Goal: Task Accomplishment & Management: Manage account settings

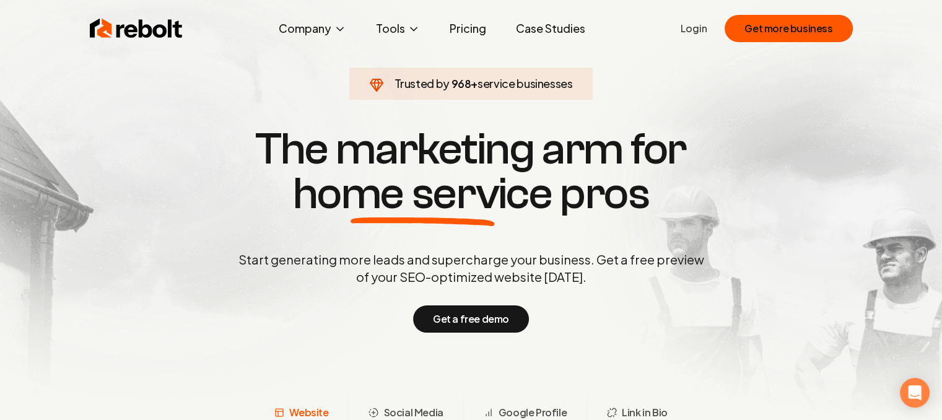
click at [702, 28] on link "Login" at bounding box center [694, 28] width 27 height 15
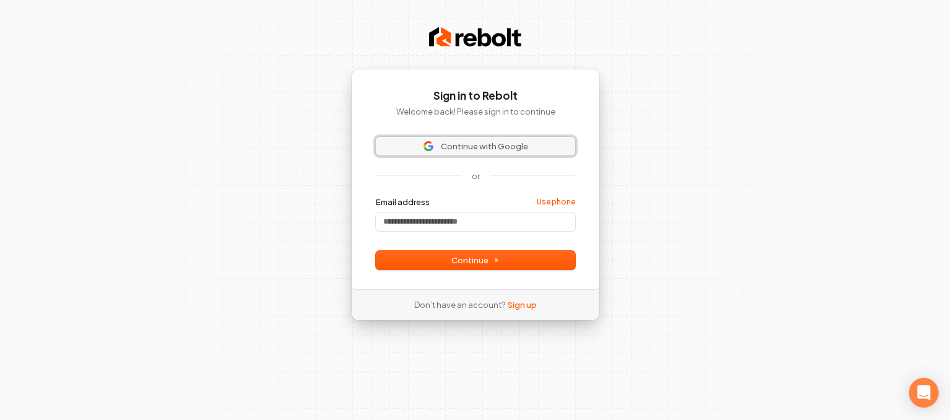
click at [455, 141] on span "Continue with Google" at bounding box center [484, 146] width 87 height 11
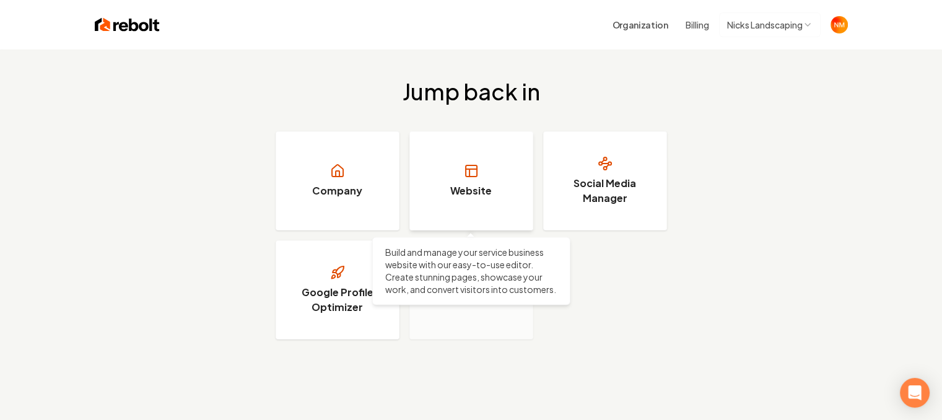
click at [461, 191] on h3 "Website" at bounding box center [470, 190] width 41 height 15
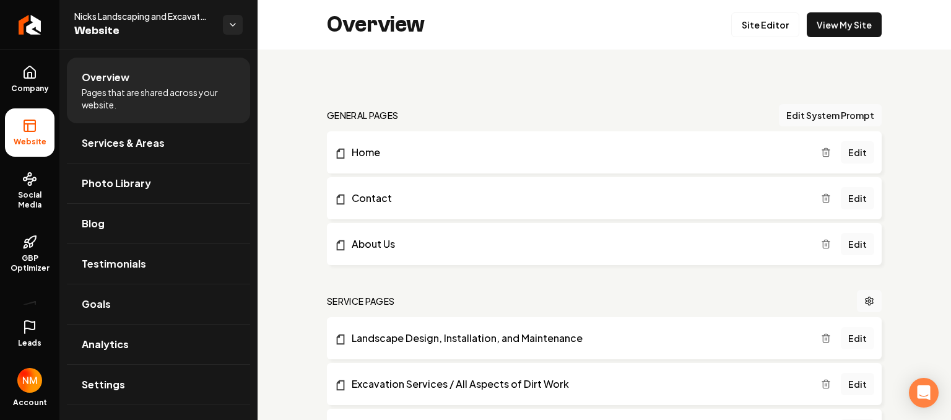
click at [849, 338] on link "Edit" at bounding box center [857, 338] width 33 height 22
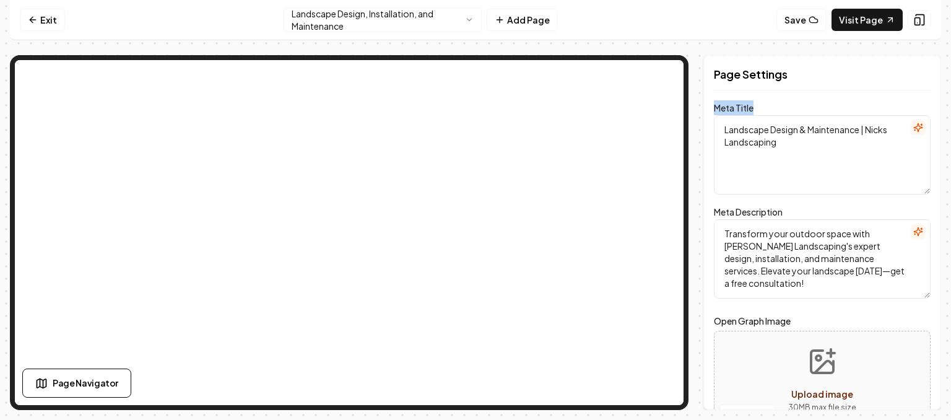
drag, startPoint x: 951, startPoint y: 82, endPoint x: 951, endPoint y: 116, distance: 34.1
click at [941, 116] on div "Computer Required This feature is only available on a computer. Please switch t…" at bounding box center [475, 210] width 951 height 420
click at [809, 176] on textarea "Landscape Design & Maintenance | Nicks Landscaping" at bounding box center [822, 154] width 217 height 79
click at [35, 18] on icon at bounding box center [33, 20] width 10 height 10
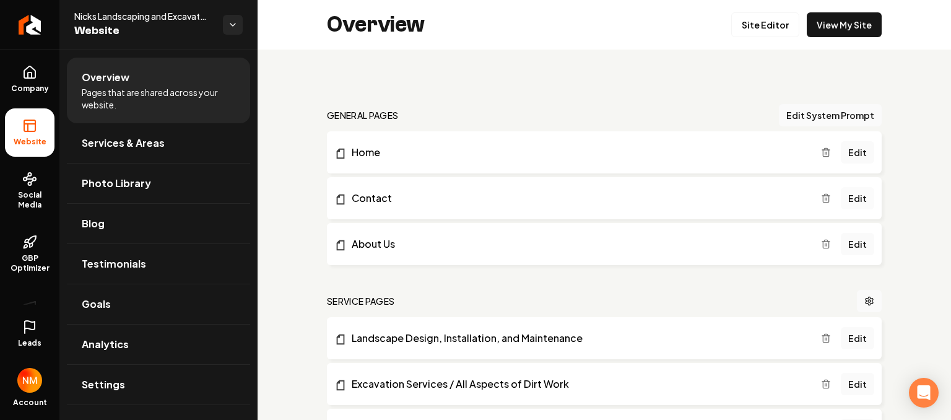
click at [847, 200] on link "Edit" at bounding box center [857, 198] width 33 height 22
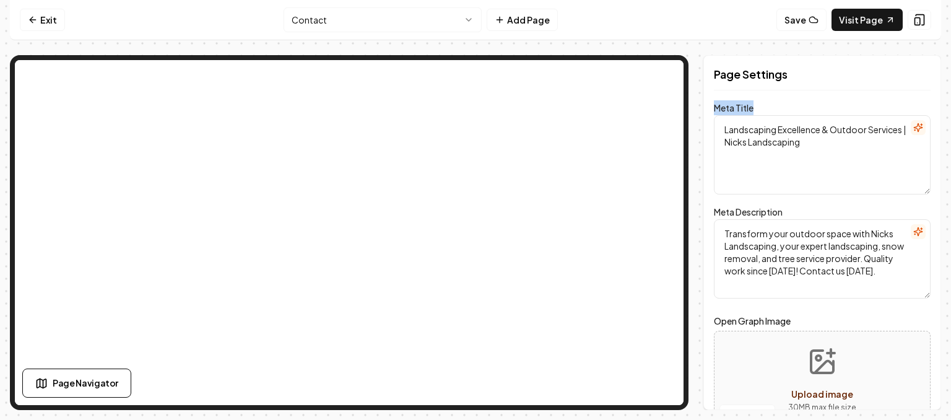
drag, startPoint x: 951, startPoint y: 84, endPoint x: 951, endPoint y: 115, distance: 30.3
click at [941, 115] on div "Computer Required This feature is only available on a computer. Please switch t…" at bounding box center [475, 210] width 951 height 420
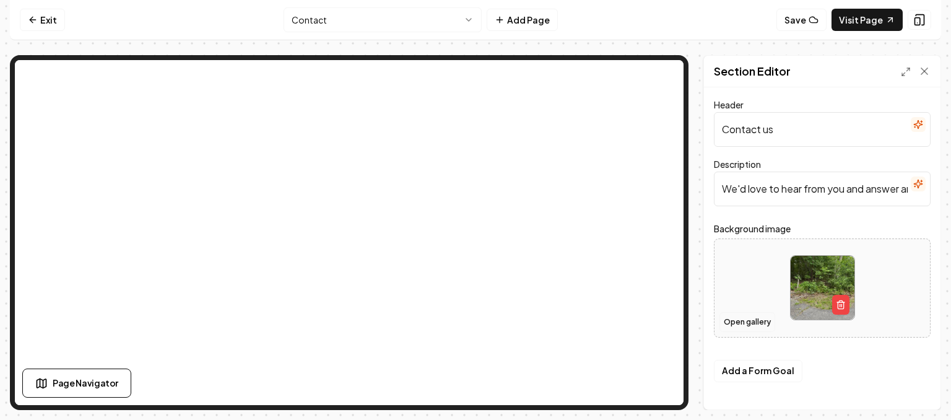
click at [744, 318] on button "Open gallery" at bounding box center [748, 322] width 56 height 20
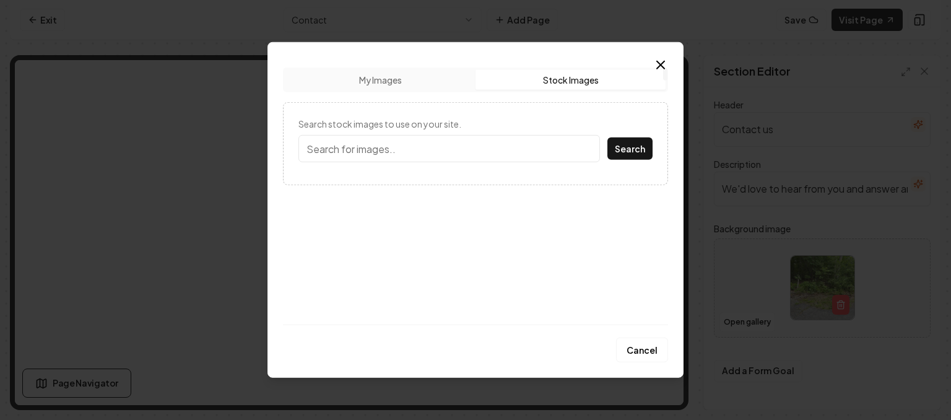
click at [583, 79] on button "Stock Images" at bounding box center [571, 80] width 190 height 20
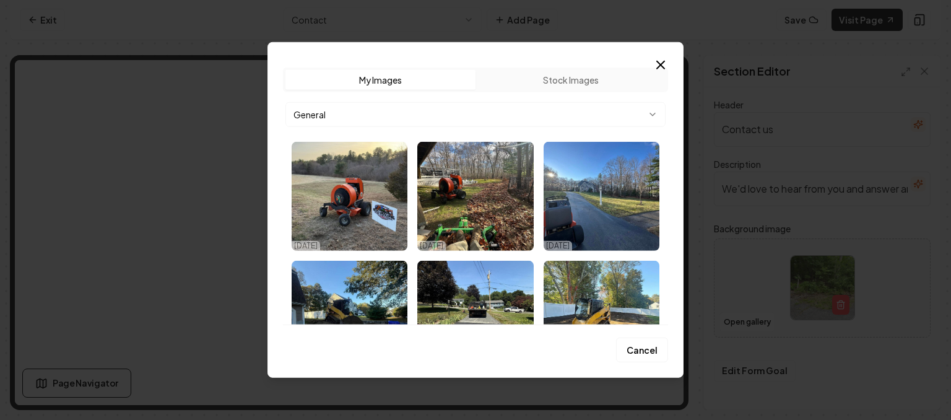
drag, startPoint x: 679, startPoint y: 139, endPoint x: 682, endPoint y: 189, distance: 50.3
click at [682, 189] on div "Upload My Images Stock Images General [DATE] [DATE] [DATE] [DATE] [DATE] [DATE]…" at bounding box center [476, 210] width 416 height 336
click at [669, 292] on div "Upload My Images Stock Images General [DATE] [DATE] [DATE] [DATE] [DATE] [DATE]…" at bounding box center [476, 210] width 416 height 336
drag, startPoint x: 669, startPoint y: 292, endPoint x: 668, endPoint y: 259, distance: 32.8
click at [667, 259] on div "Upload My Images Stock Images General [DATE] [DATE] [DATE] [DATE] [DATE] [DATE]…" at bounding box center [476, 210] width 416 height 336
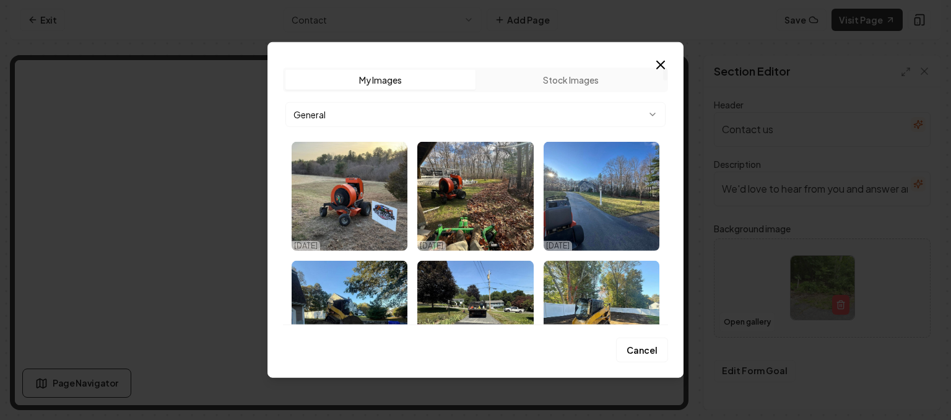
click at [657, 117] on body "Computer Required This feature is only available on a computer. Please switch t…" at bounding box center [475, 210] width 951 height 420
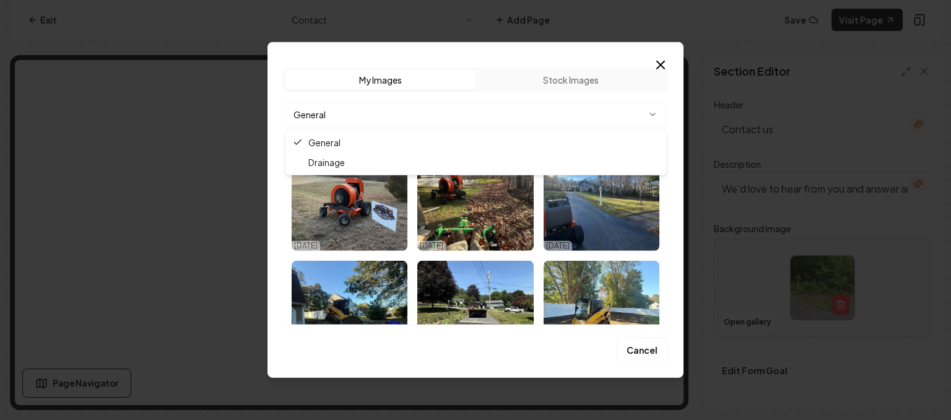
click at [656, 117] on body "Computer Required This feature is only available on a computer. Please switch t…" at bounding box center [475, 210] width 951 height 420
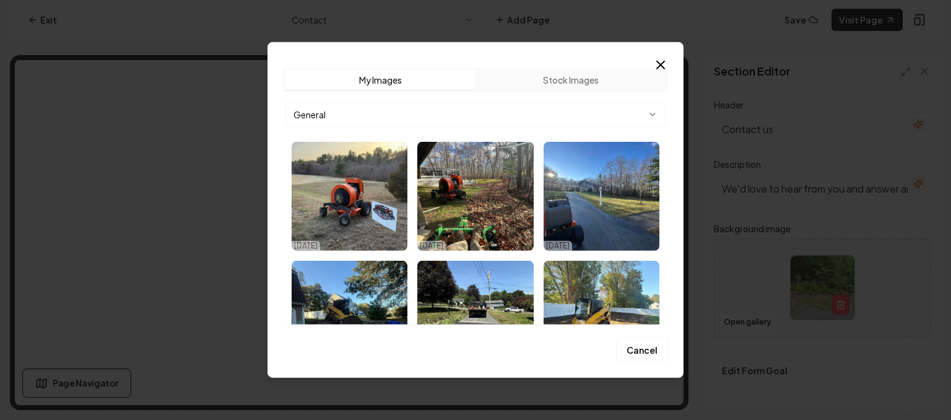
drag, startPoint x: 683, startPoint y: 131, endPoint x: 675, endPoint y: 152, distance: 22.5
click at [675, 152] on div "Upload My Images Stock Images General [DATE] [DATE] [DATE] [DATE] [DATE] [DATE]…" at bounding box center [476, 210] width 416 height 336
click at [555, 87] on button "Stock Images" at bounding box center [571, 80] width 190 height 20
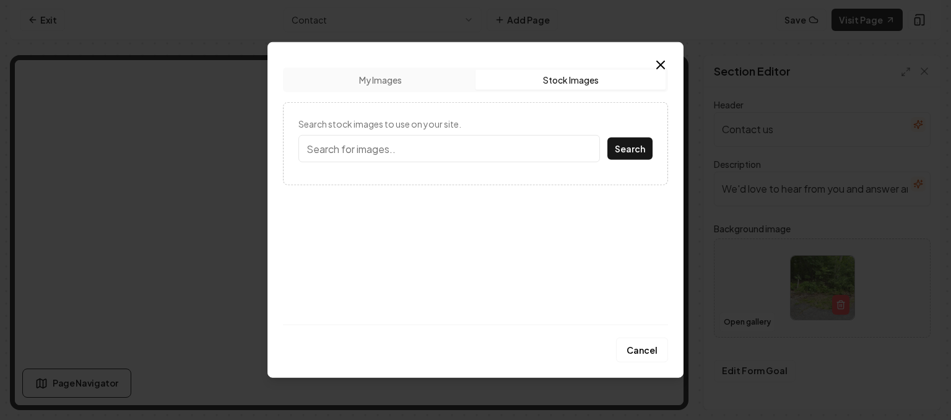
click at [364, 84] on button "My Images" at bounding box center [380, 80] width 190 height 20
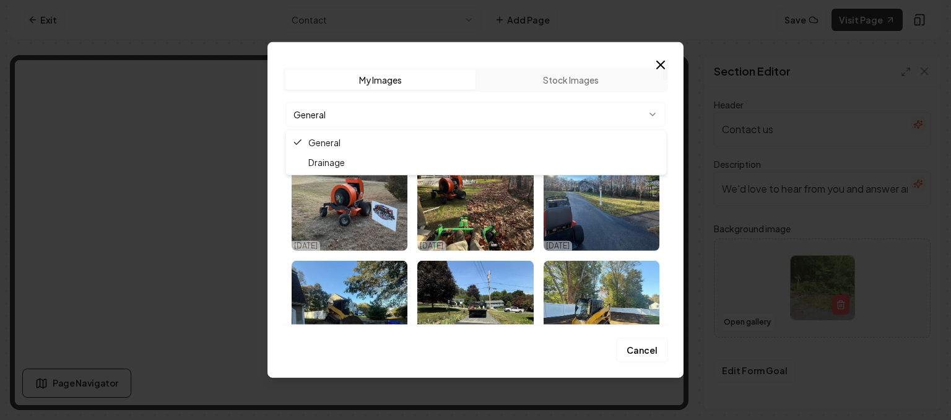
click at [645, 115] on body "Computer Required This feature is only available on a computer. Please switch t…" at bounding box center [475, 210] width 951 height 420
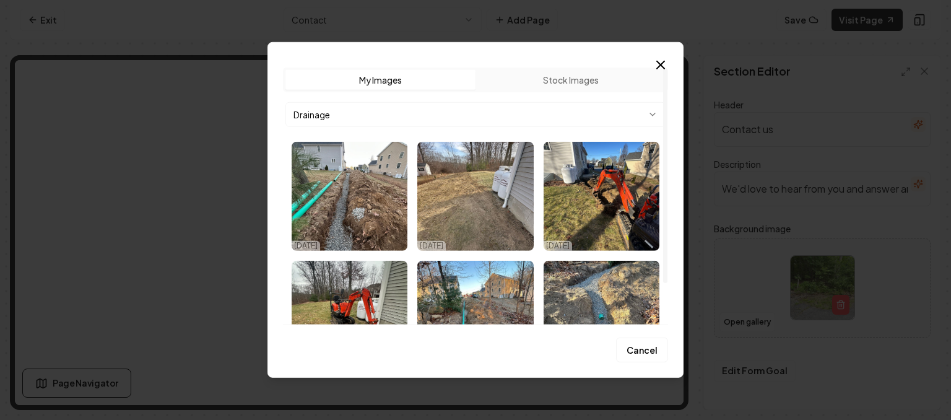
click at [608, 127] on div "Drainage [DATE] [DATE] [DATE] [DATE] [DATE] [DATE]" at bounding box center [475, 238] width 385 height 272
click at [611, 116] on body "Computer Required This feature is only available on a computer. Please switch t…" at bounding box center [475, 210] width 951 height 420
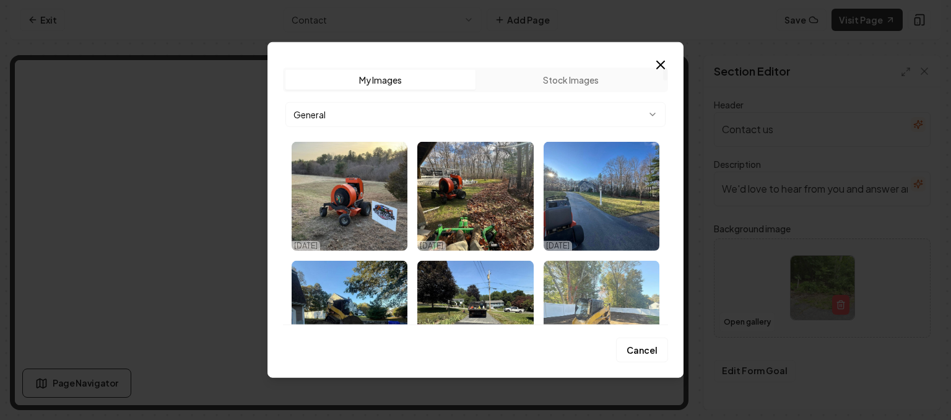
click at [576, 313] on img "Select image image_68edad965c7cd75eb8f0b07b.jpeg" at bounding box center [602, 315] width 116 height 109
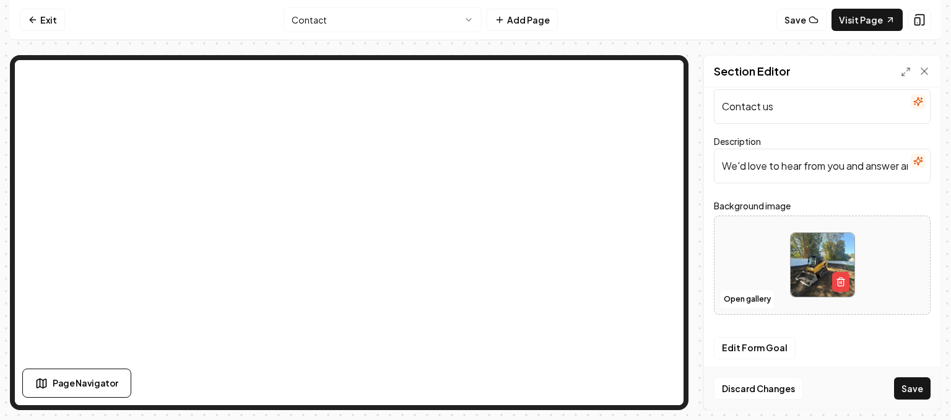
scroll to position [27, 0]
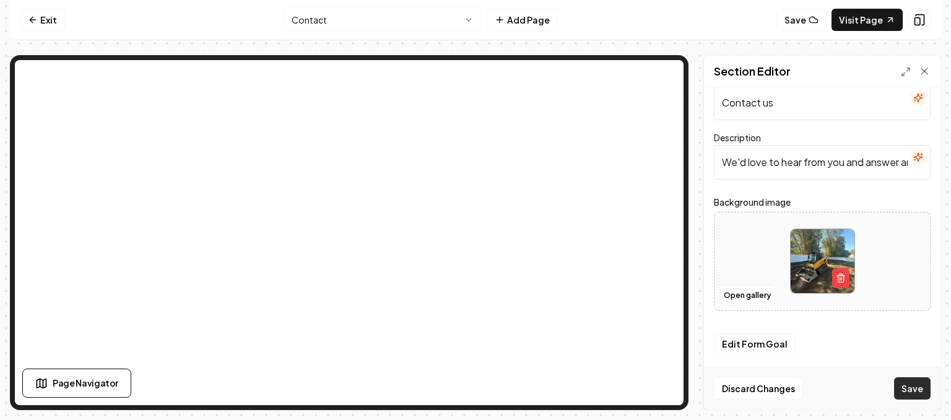
click at [910, 399] on button "Save" at bounding box center [912, 388] width 37 height 22
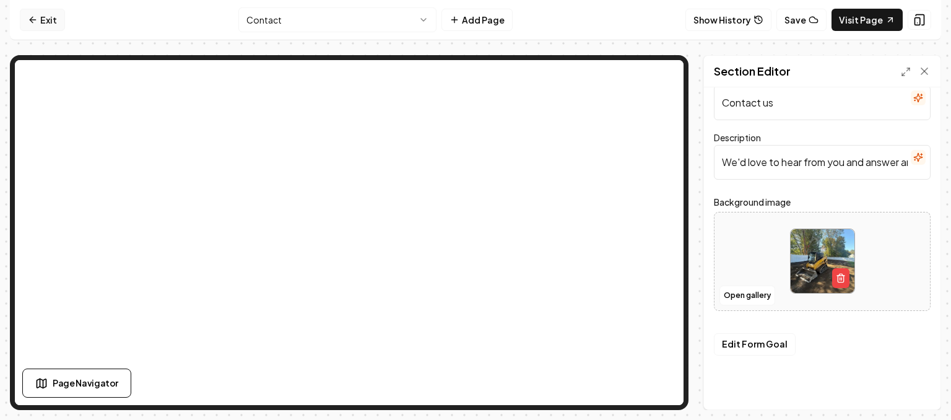
click at [37, 17] on icon at bounding box center [33, 20] width 10 height 10
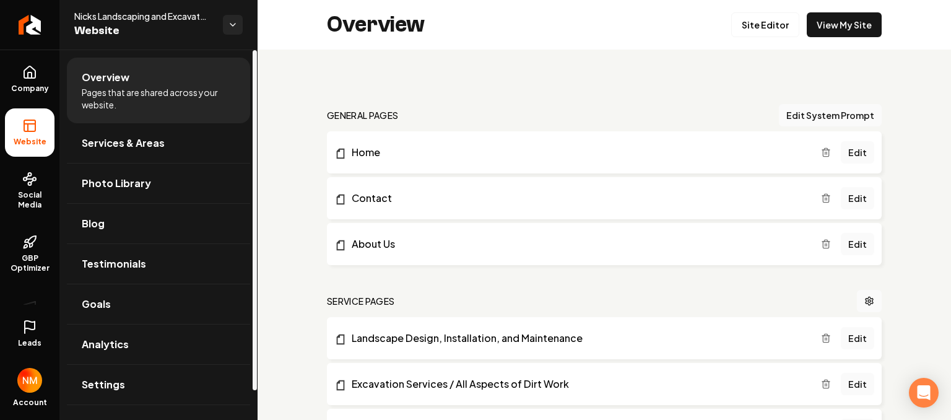
click at [188, 53] on ul "Overview Pages that are shared across your website. Services & Areas Photo Libr…" at bounding box center [158, 251] width 198 height 403
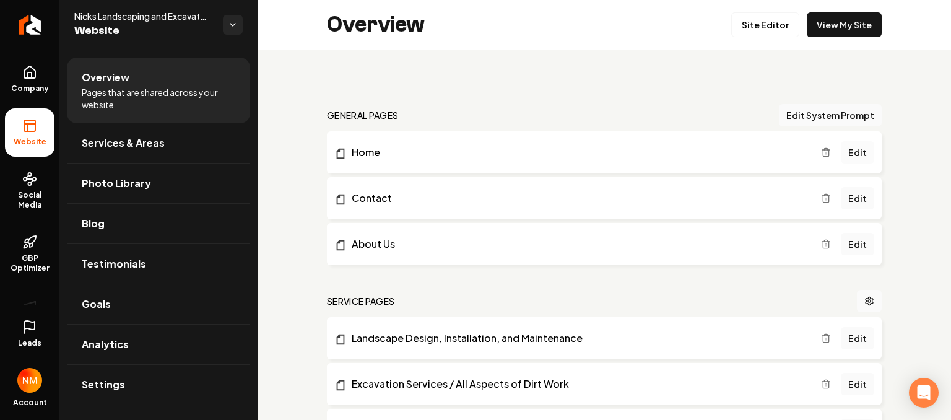
click at [860, 153] on link "Edit" at bounding box center [857, 152] width 33 height 22
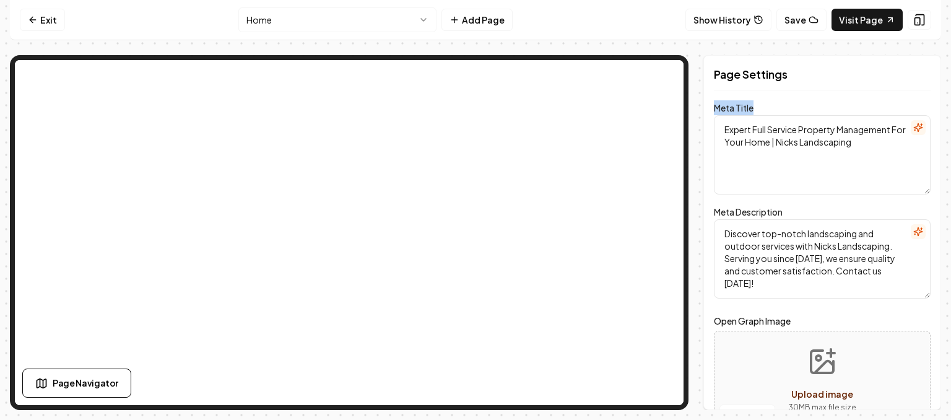
drag, startPoint x: 951, startPoint y: 84, endPoint x: 951, endPoint y: 115, distance: 31.0
click at [941, 115] on div "Computer Required This feature is only available on a computer. Please switch t…" at bounding box center [475, 210] width 951 height 420
click at [892, 131] on textarea "Expert Full Service Property Management For Your Home | Nicks Landscaping" at bounding box center [822, 154] width 217 height 79
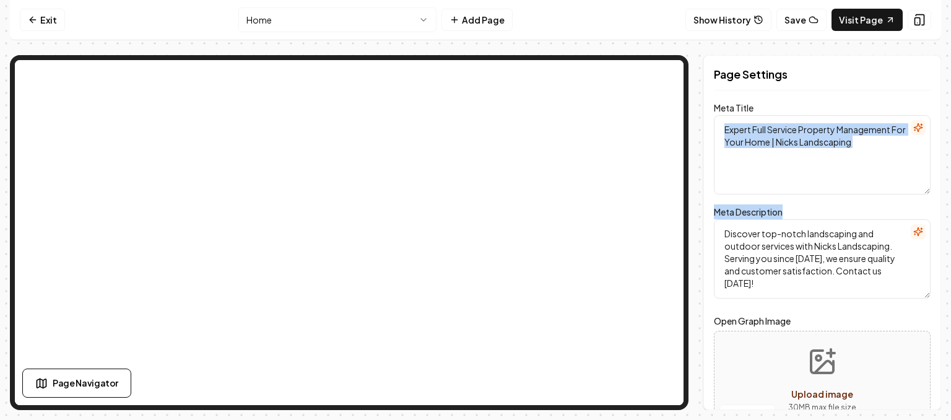
drag, startPoint x: 951, startPoint y: 152, endPoint x: 951, endPoint y: 195, distance: 42.7
click at [941, 195] on div "Computer Required This feature is only available on a computer. Please switch t…" at bounding box center [475, 210] width 951 height 420
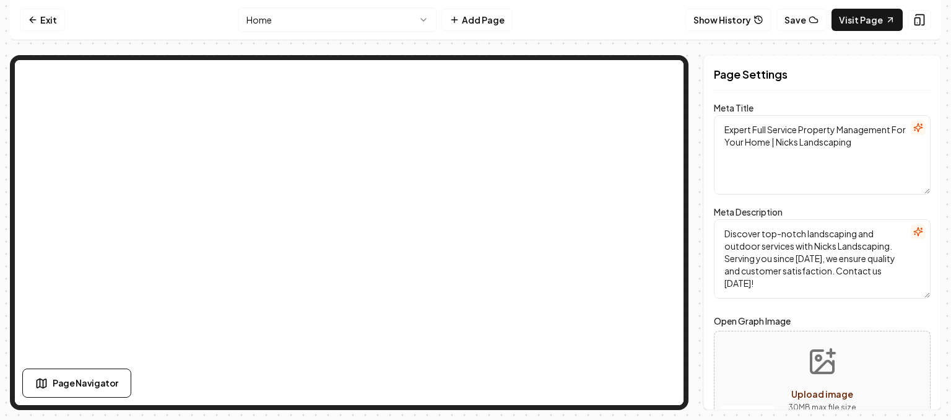
click at [891, 245] on textarea "Discover top-notch landscaping and outdoor services with Nicks Landscaping. Ser…" at bounding box center [822, 258] width 217 height 79
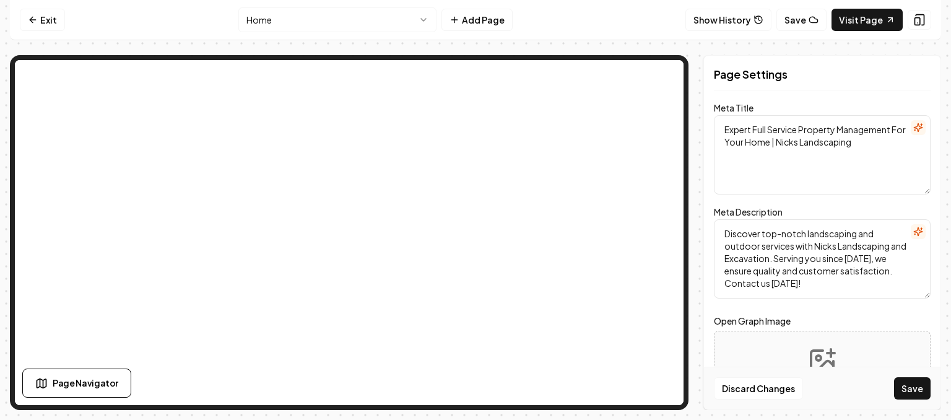
click at [829, 288] on textarea "Discover top-notch landscaping and outdoor services with Nicks Landscaping and …" at bounding box center [822, 258] width 217 height 79
type textarea "Discover top-notch landscaping and outdoor services with Nicks Landscaping and …"
click at [868, 145] on textarea "Expert Full Service Property Management For Your Home | Nicks Landscaping" at bounding box center [822, 154] width 217 height 79
type textarea "Expert Full Service Property Management For Your Home | Nicks Landscaping and E…"
drag, startPoint x: 951, startPoint y: 196, endPoint x: 951, endPoint y: 240, distance: 44.0
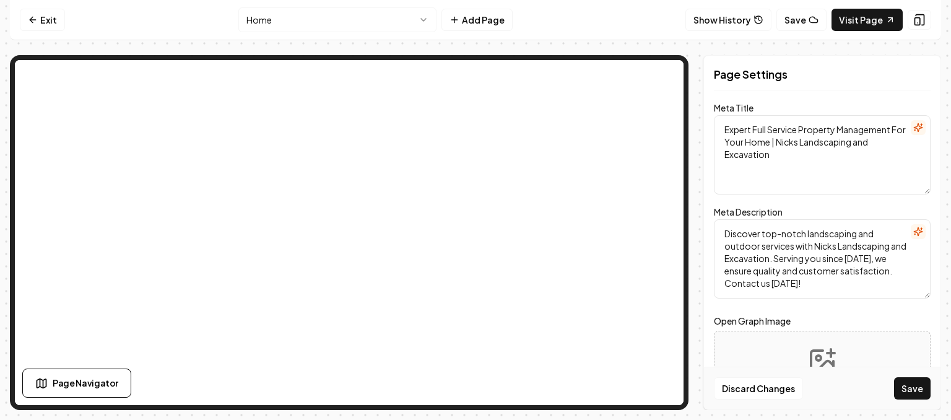
click at [941, 240] on div "Computer Required This feature is only available on a computer. Please switch t…" at bounding box center [475, 210] width 951 height 420
click at [918, 381] on button "Save" at bounding box center [912, 388] width 37 height 22
click at [941, 135] on div "Computer Required This feature is only available on a computer. Please switch t…" at bounding box center [475, 210] width 951 height 420
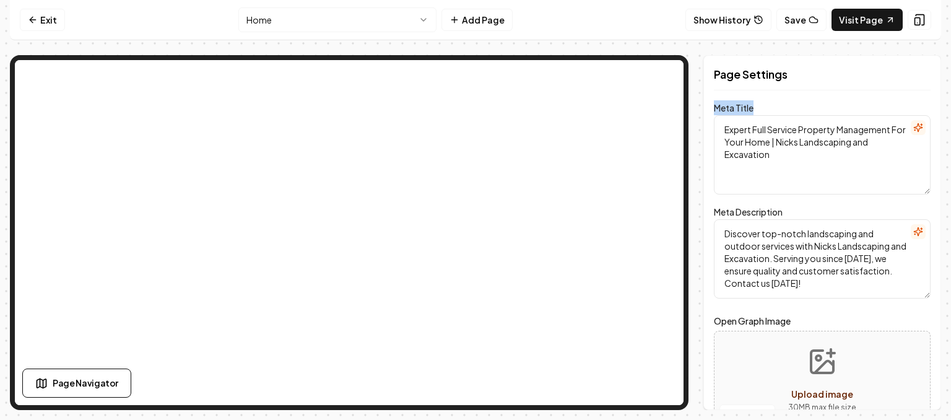
drag, startPoint x: 951, startPoint y: 93, endPoint x: 951, endPoint y: 160, distance: 67.5
click at [941, 160] on div "Computer Required This feature is only available on a computer. Please switch t…" at bounding box center [475, 210] width 951 height 420
drag, startPoint x: 935, startPoint y: 263, endPoint x: 936, endPoint y: 285, distance: 22.3
click at [936, 285] on div "Page Settings Meta Title Expert Full Service Property Management For Your Home …" at bounding box center [822, 232] width 238 height 355
drag, startPoint x: 707, startPoint y: 82, endPoint x: 710, endPoint y: 108, distance: 26.3
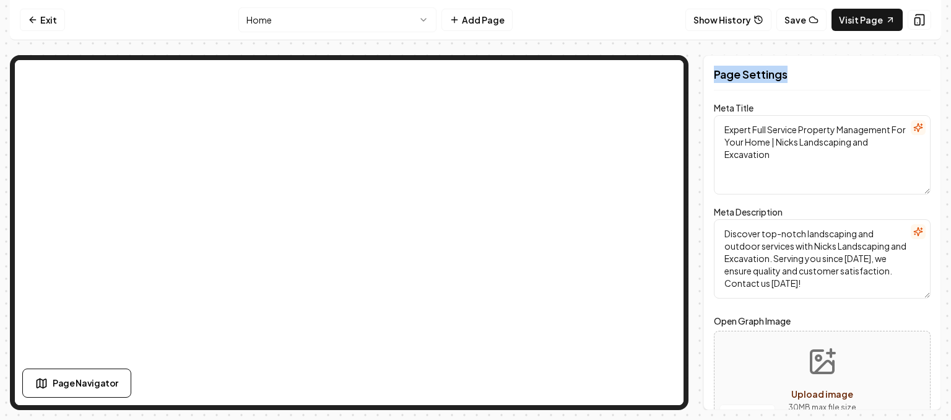
click at [710, 108] on div "Page Settings Meta Title Expert Full Service Property Management For Your Home …" at bounding box center [822, 232] width 238 height 355
click at [821, 86] on div "Page Settings" at bounding box center [822, 73] width 217 height 35
click at [821, 79] on h2 "Page Settings" at bounding box center [822, 74] width 217 height 17
click at [941, 403] on div "Computer Required This feature is only available on a computer. Please switch t…" at bounding box center [475, 210] width 951 height 420
drag, startPoint x: 942, startPoint y: 403, endPoint x: 944, endPoint y: 344, distance: 58.9
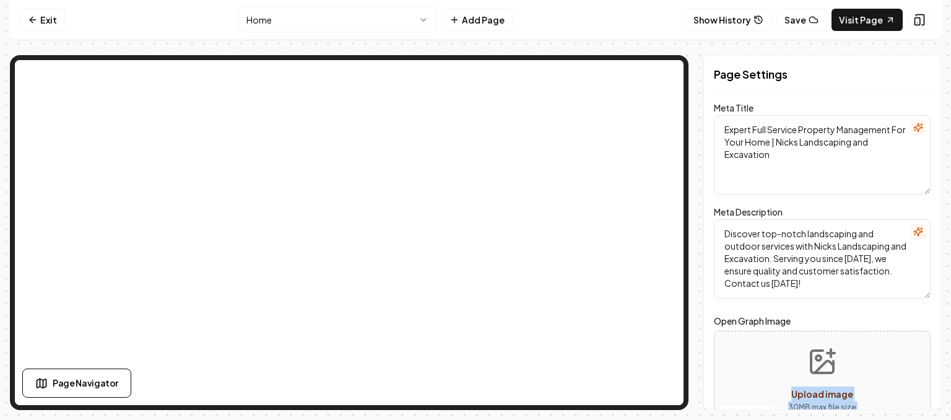
click at [941, 344] on div "Computer Required This feature is only available on a computer. Please switch t…" at bounding box center [475, 210] width 951 height 420
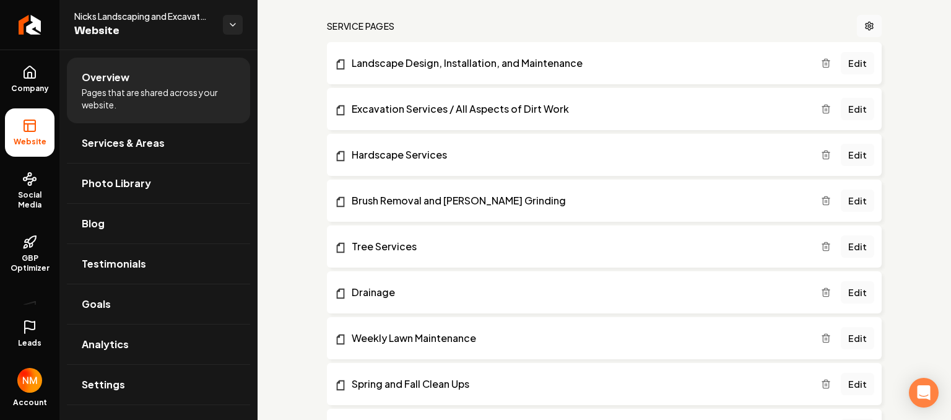
scroll to position [271, 0]
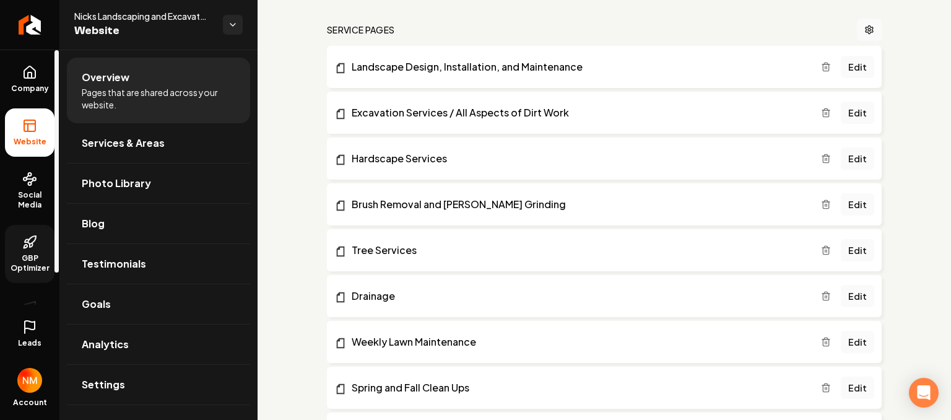
click at [33, 253] on span "GBP Optimizer" at bounding box center [30, 263] width 50 height 20
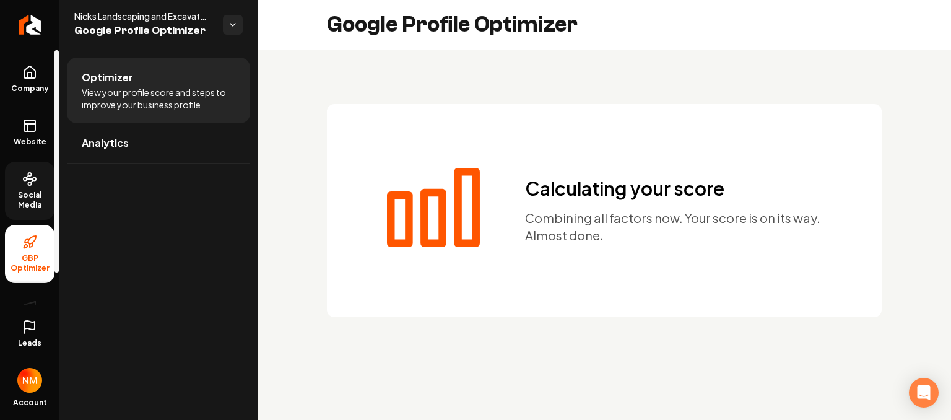
click at [40, 181] on link "Social Media" at bounding box center [30, 191] width 50 height 58
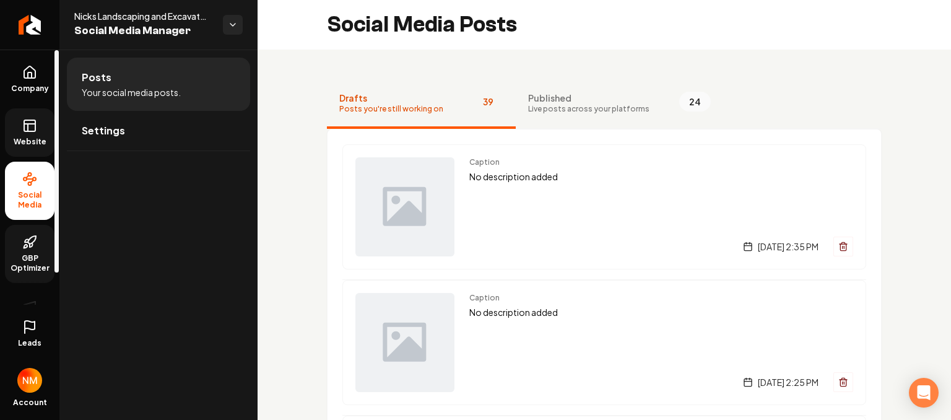
click at [23, 139] on span "Website" at bounding box center [30, 142] width 43 height 10
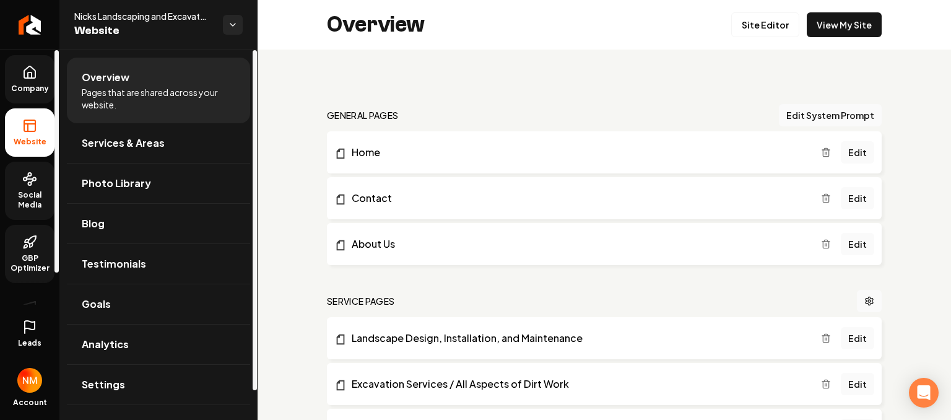
click at [27, 77] on icon at bounding box center [29, 72] width 11 height 12
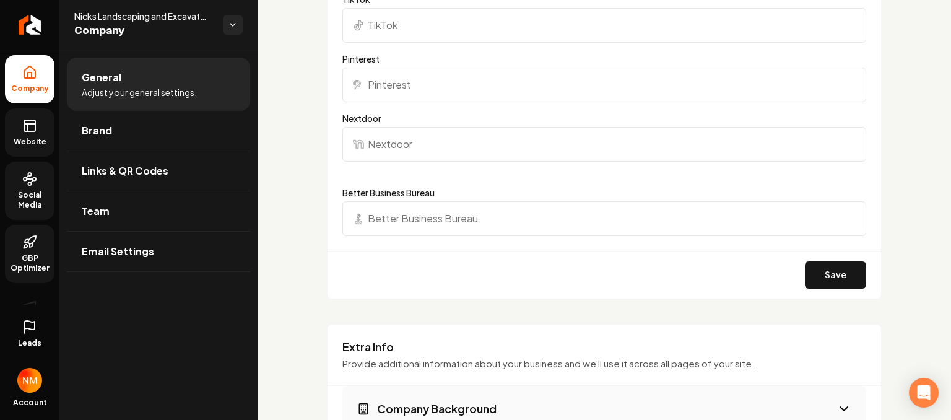
scroll to position [1606, 0]
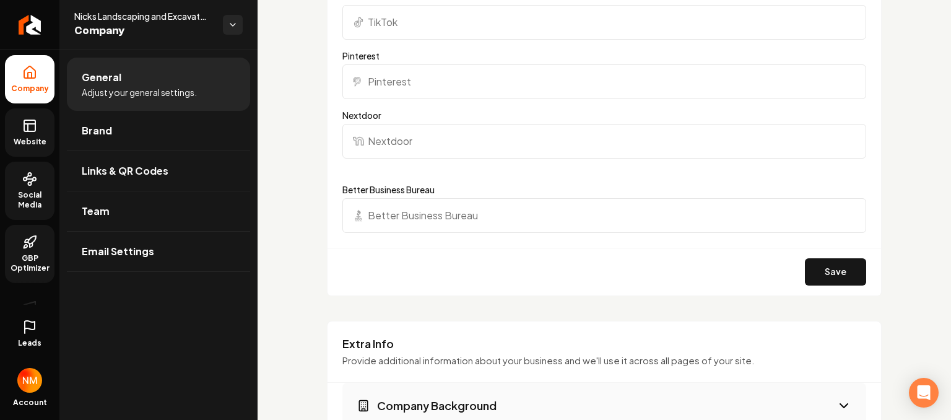
click at [800, 143] on input "Nextdoor" at bounding box center [604, 141] width 524 height 35
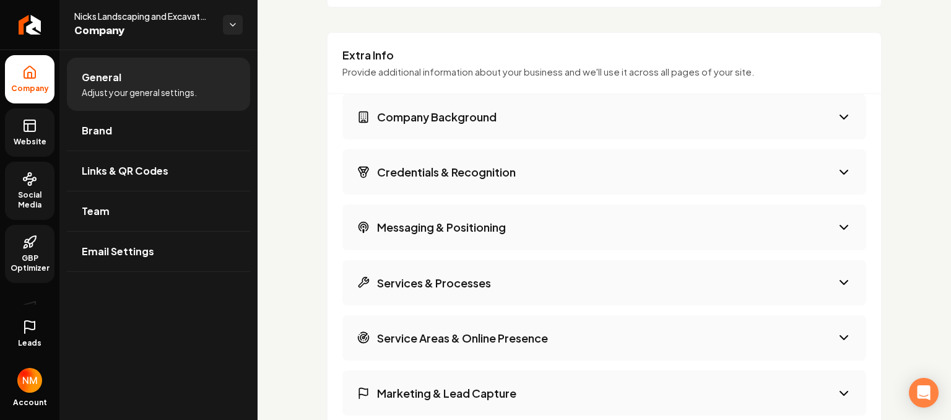
scroll to position [1959, 0]
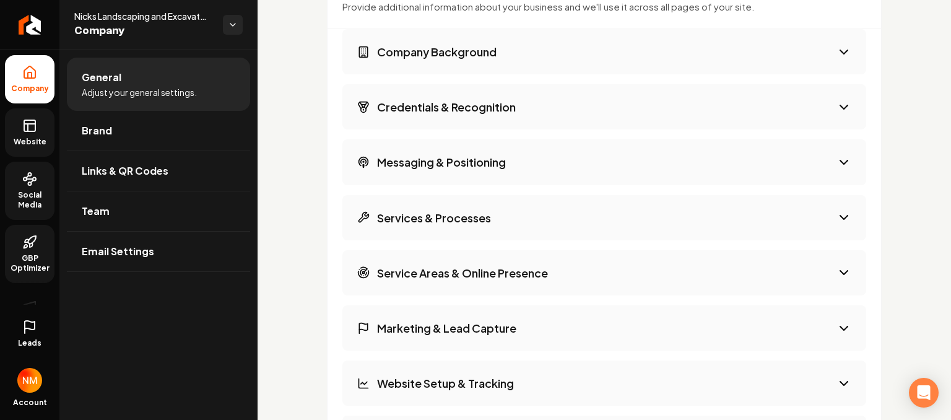
click at [788, 58] on button "Company Background" at bounding box center [604, 51] width 524 height 45
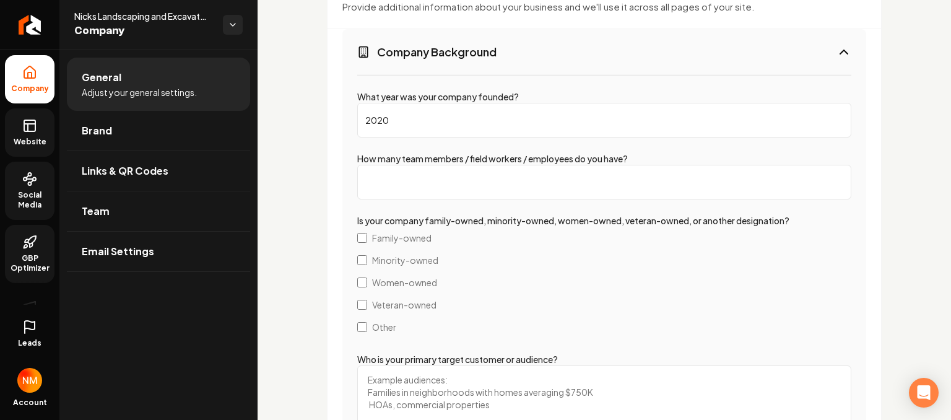
click at [790, 58] on button "Company Background" at bounding box center [604, 51] width 524 height 45
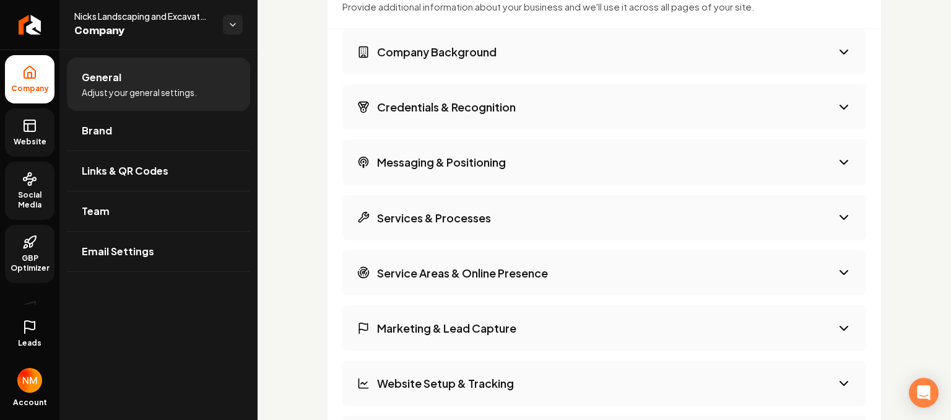
click at [765, 169] on button "Messaging & Positioning" at bounding box center [604, 161] width 524 height 45
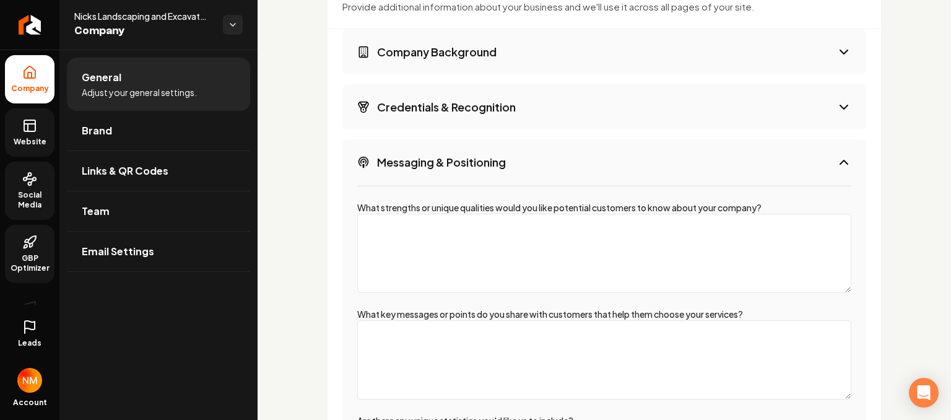
click at [765, 169] on button "Messaging & Positioning" at bounding box center [604, 161] width 524 height 45
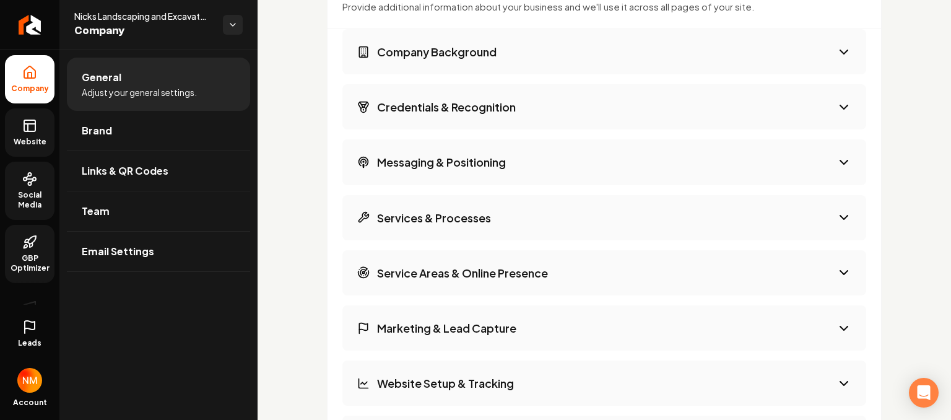
click at [712, 268] on button "Service Areas & Online Presence" at bounding box center [604, 272] width 524 height 45
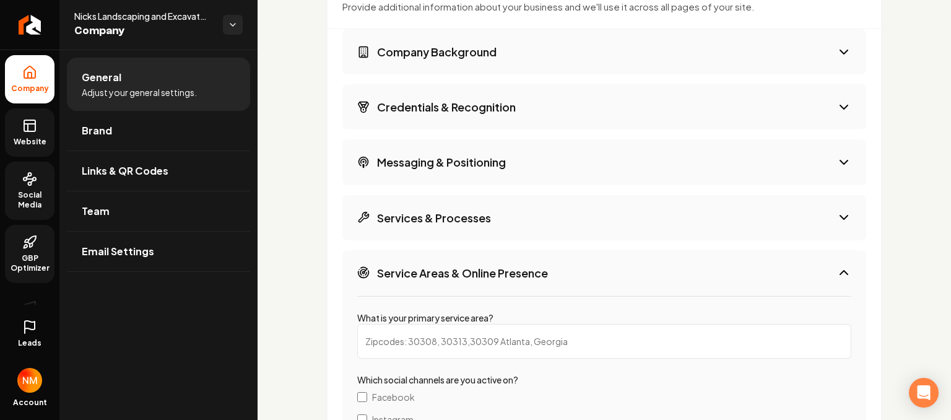
click at [712, 268] on button "Service Areas & Online Presence" at bounding box center [604, 272] width 524 height 45
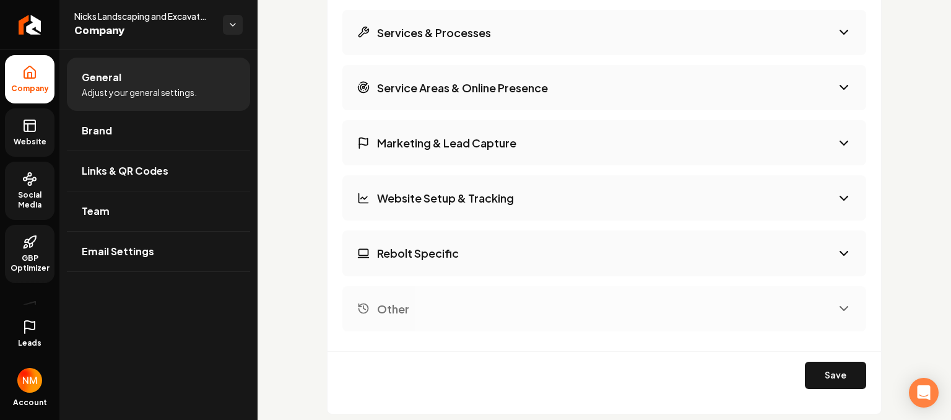
scroll to position [2187, 0]
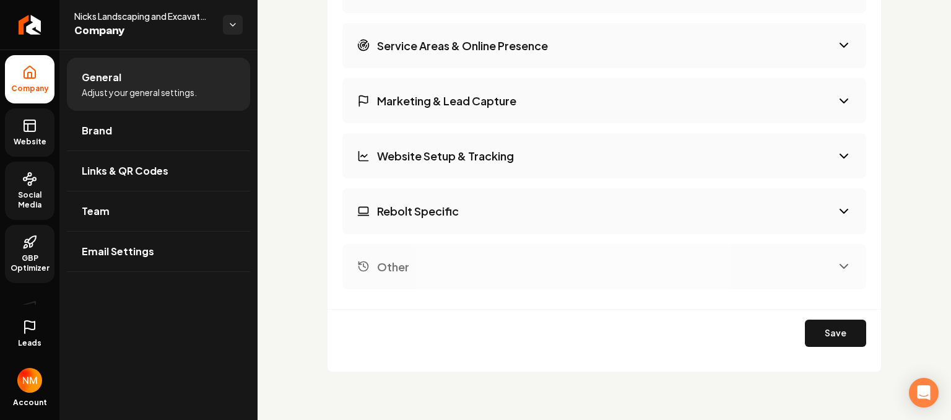
click at [808, 204] on button "Rebolt Specific" at bounding box center [604, 210] width 524 height 45
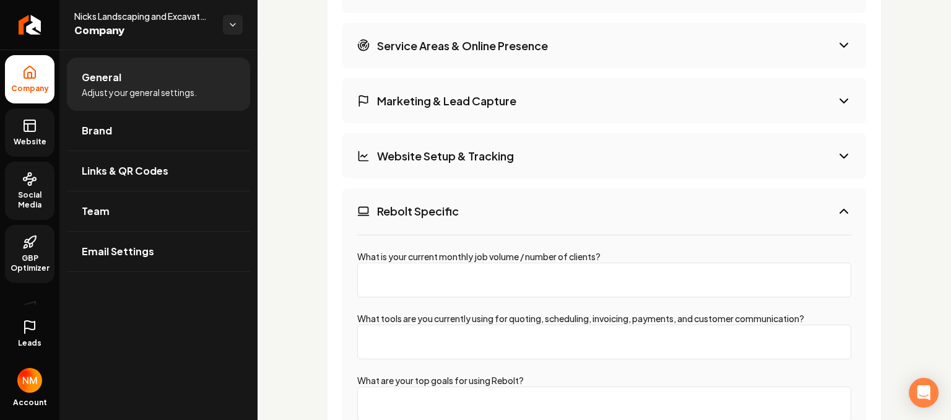
click at [810, 207] on button "Rebolt Specific" at bounding box center [604, 210] width 524 height 45
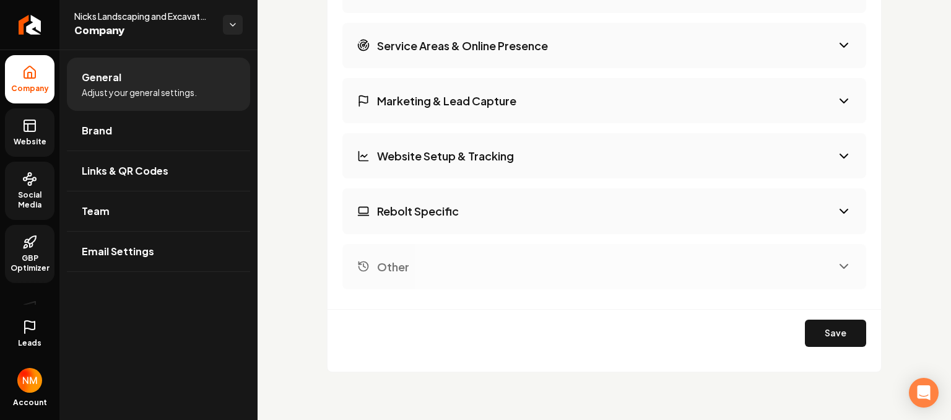
click at [805, 157] on button "Website Setup & Tracking" at bounding box center [604, 155] width 524 height 45
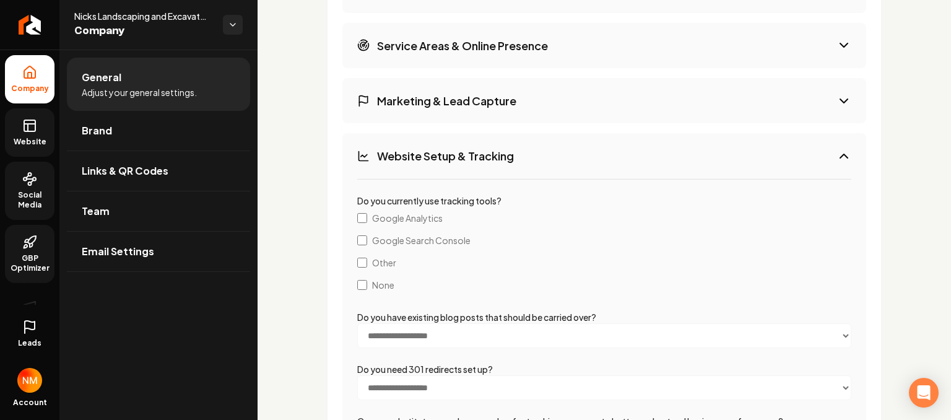
click at [809, 163] on button "Website Setup & Tracking" at bounding box center [604, 155] width 524 height 45
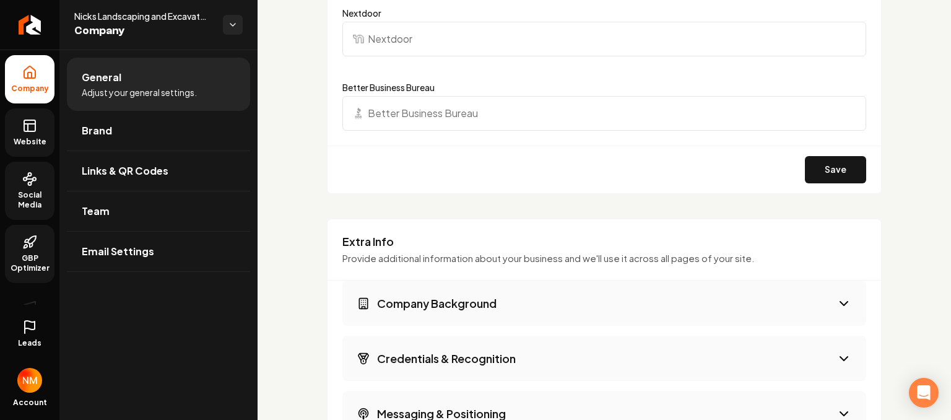
scroll to position [1692, 0]
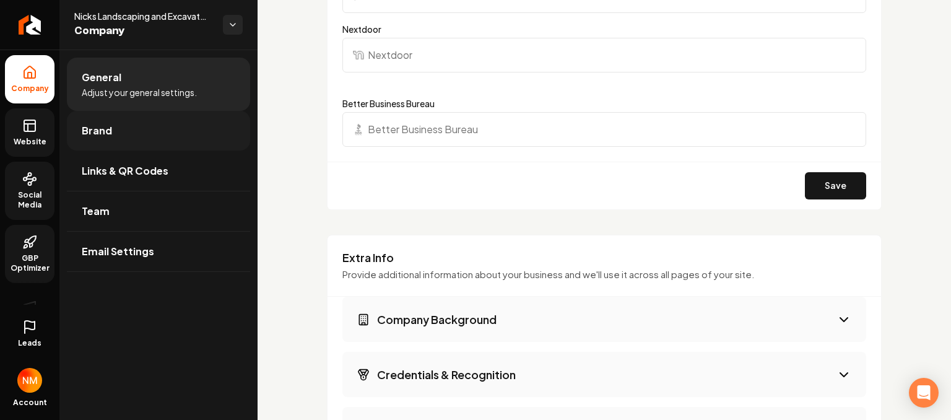
click at [120, 131] on link "Brand" at bounding box center [158, 131] width 183 height 40
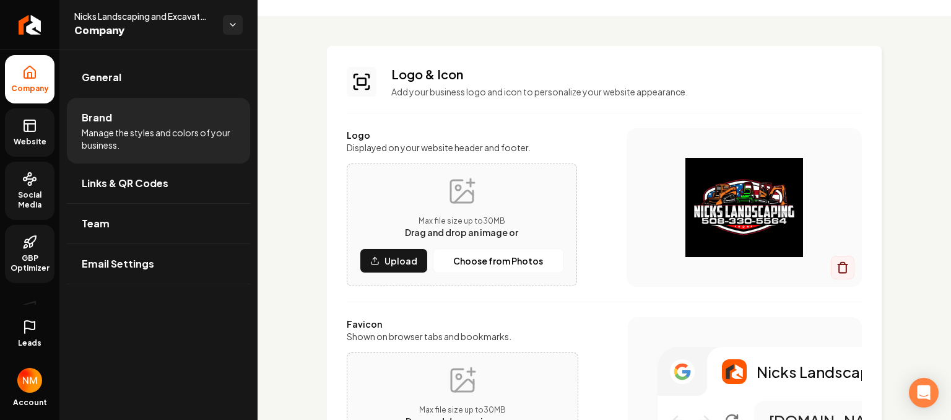
scroll to position [35, 0]
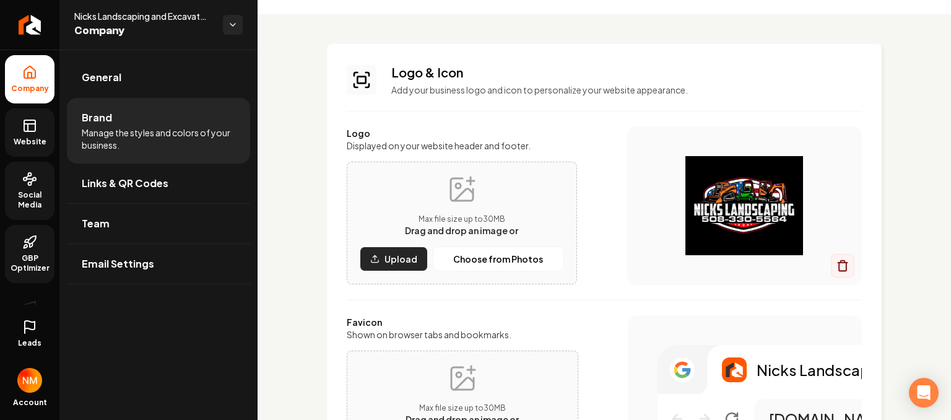
click at [390, 258] on p "Upload" at bounding box center [401, 259] width 33 height 12
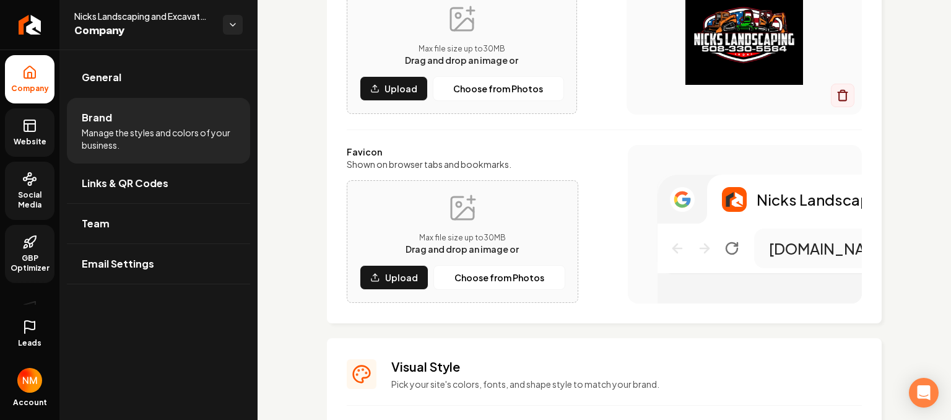
scroll to position [207, 0]
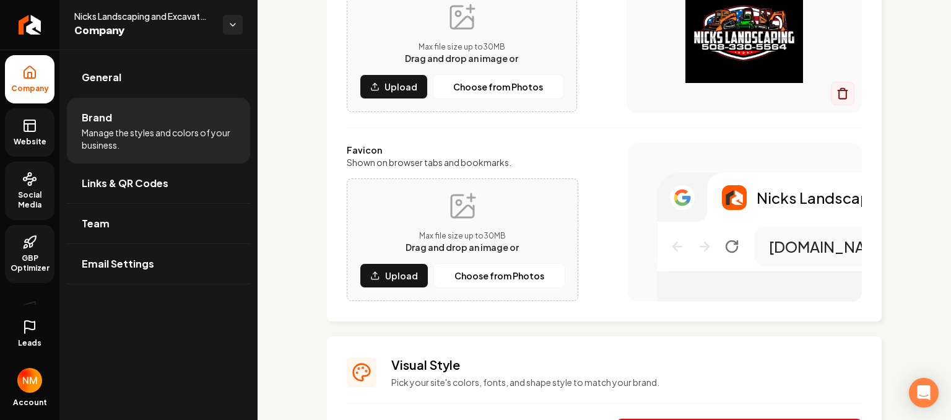
click at [776, 232] on div "[DOMAIN_NAME]" at bounding box center [830, 247] width 152 height 40
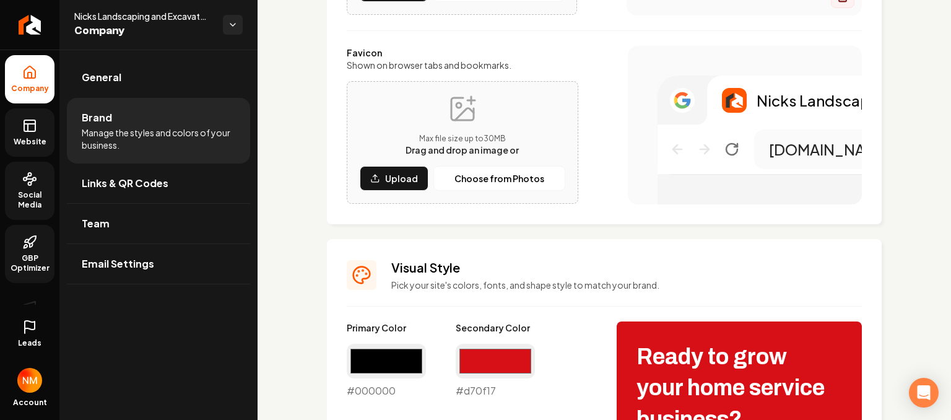
scroll to position [307, 0]
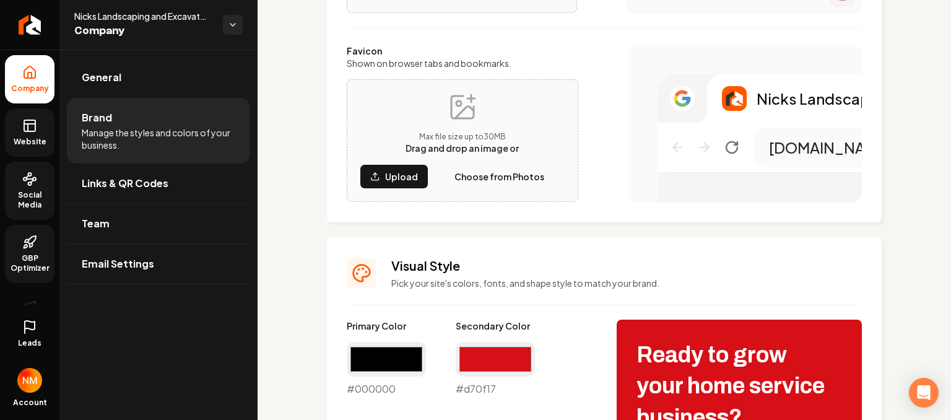
click at [515, 173] on p "Choose from Photos" at bounding box center [500, 176] width 90 height 12
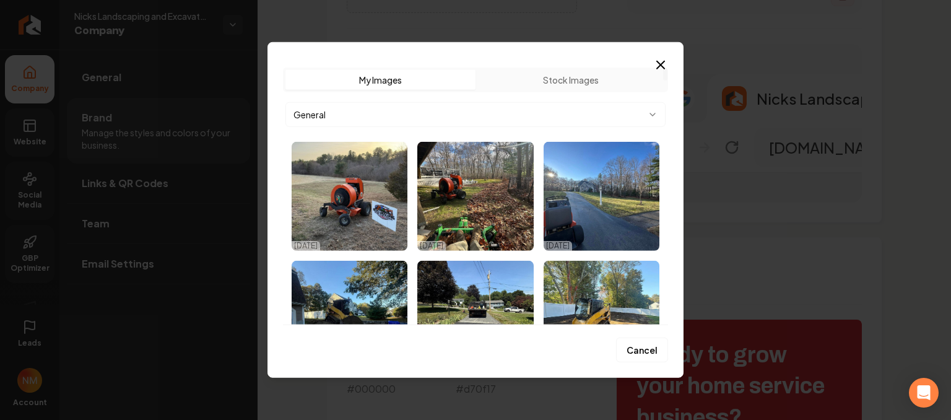
click at [552, 84] on button "Stock Images" at bounding box center [571, 80] width 190 height 20
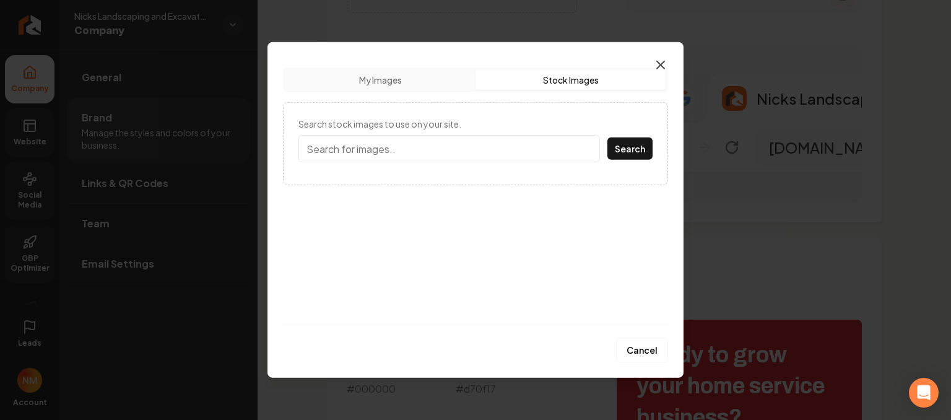
click at [659, 65] on icon "button" at bounding box center [660, 65] width 15 height 15
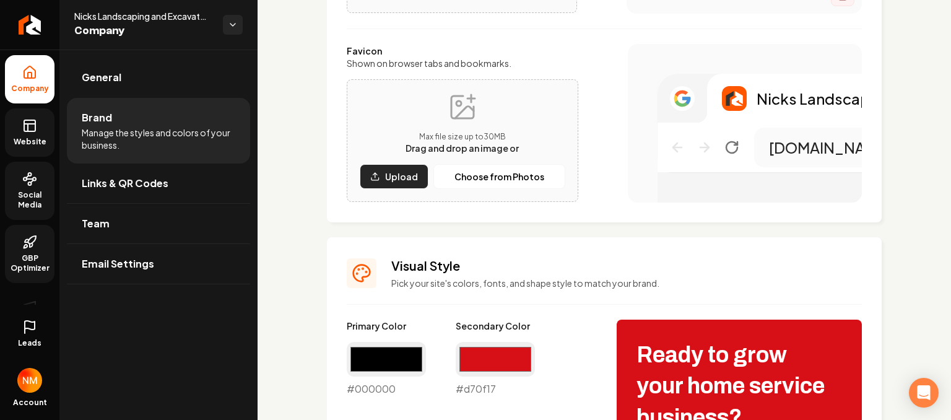
click at [372, 185] on button "Upload" at bounding box center [394, 176] width 69 height 25
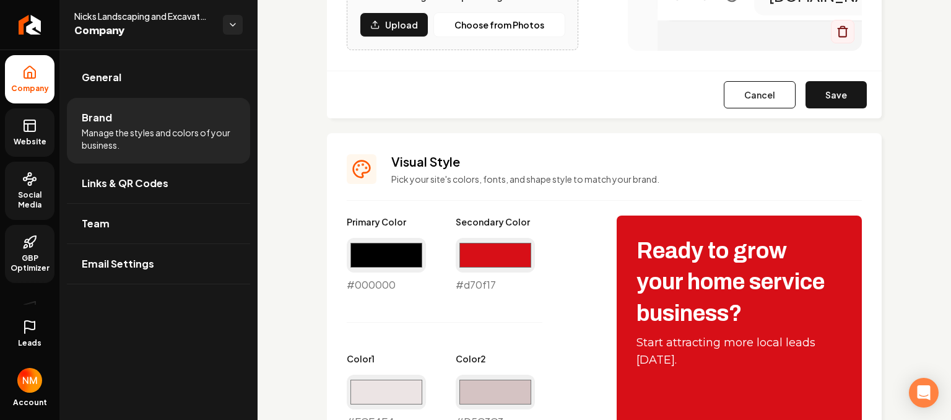
scroll to position [443, 0]
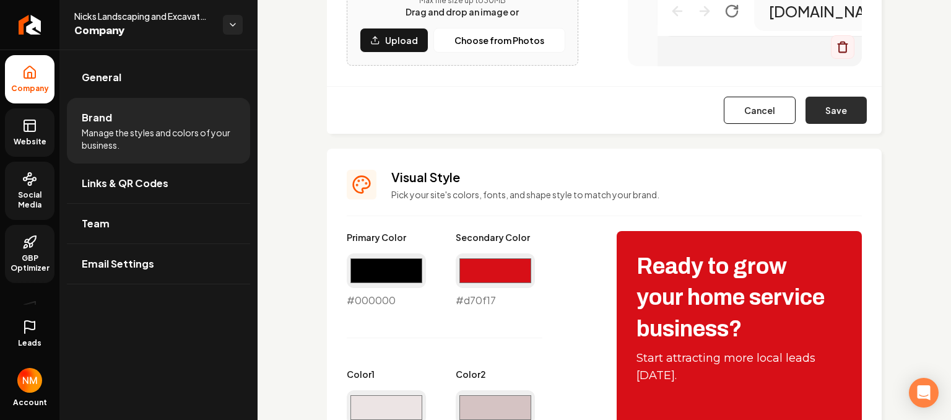
click at [832, 110] on button "Save" at bounding box center [836, 110] width 61 height 27
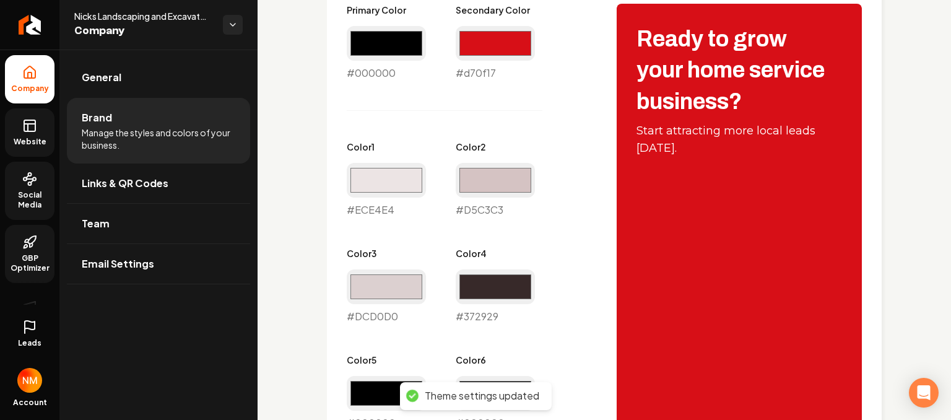
scroll to position [642, 0]
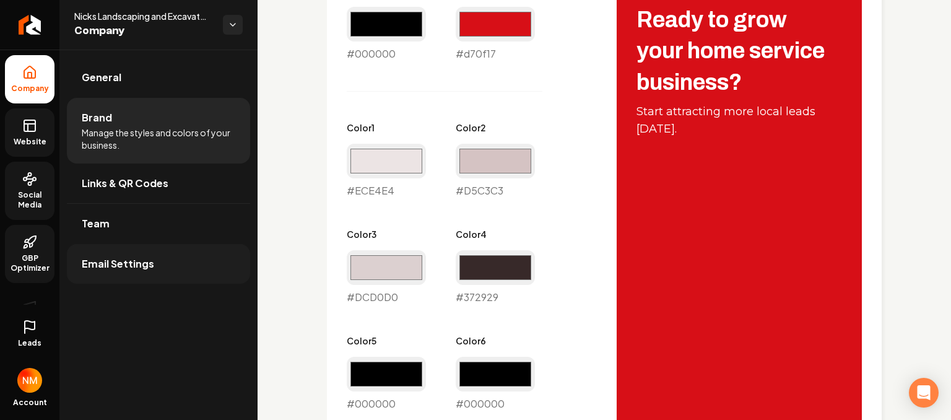
click at [141, 256] on span "Email Settings" at bounding box center [118, 263] width 72 height 15
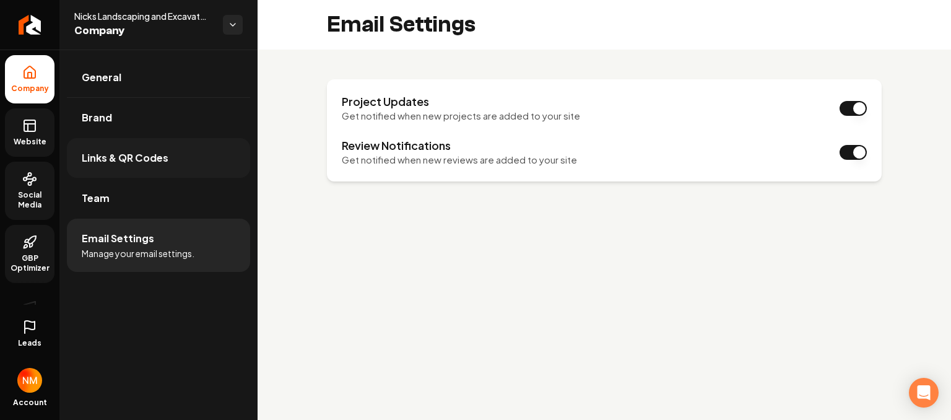
click at [225, 169] on link "Links & QR Codes" at bounding box center [158, 158] width 183 height 40
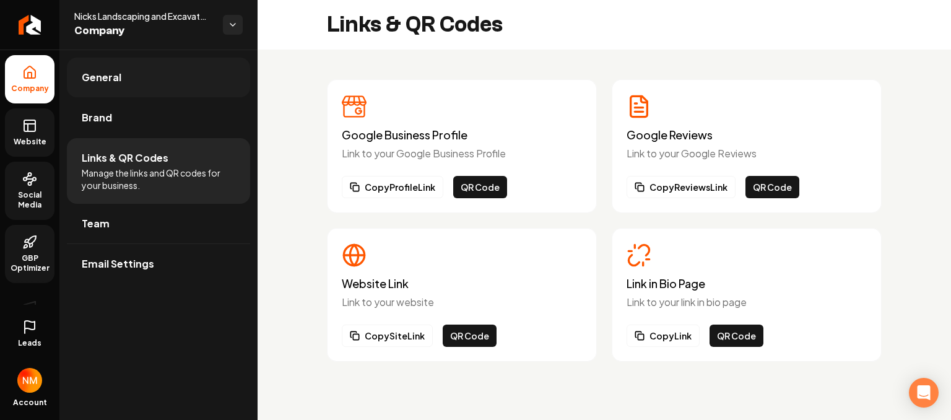
click at [156, 85] on link "General" at bounding box center [158, 78] width 183 height 40
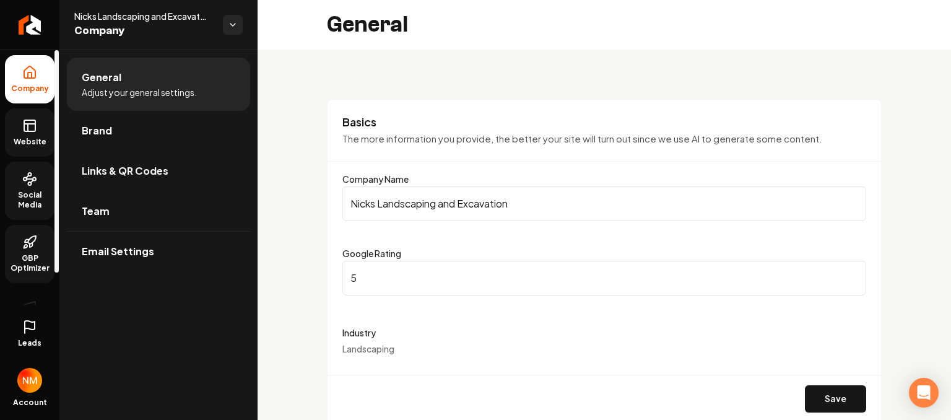
click at [50, 142] on link "Website" at bounding box center [30, 132] width 50 height 48
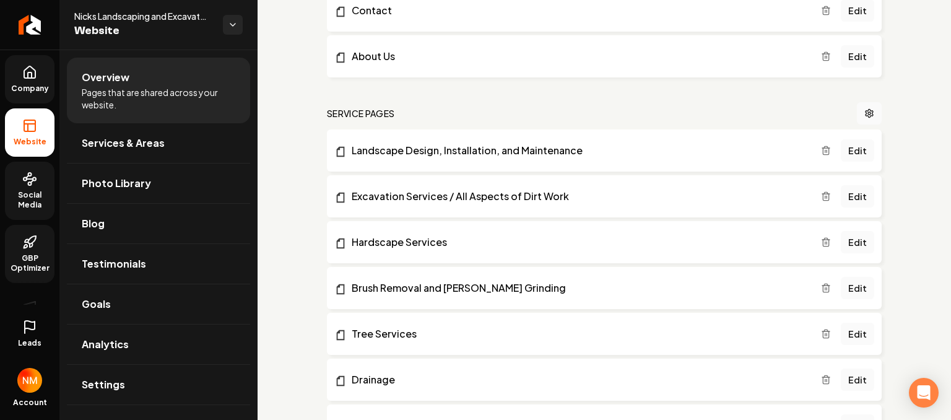
scroll to position [189, 0]
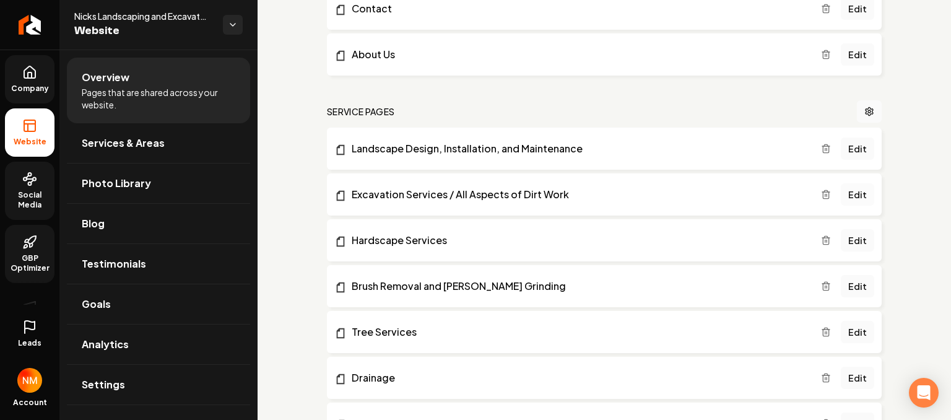
click at [850, 197] on link "Edit" at bounding box center [857, 194] width 33 height 22
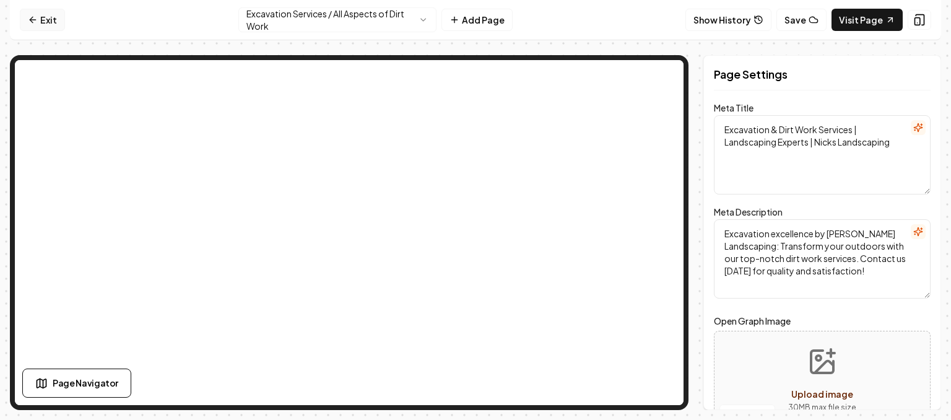
click at [30, 20] on icon at bounding box center [31, 20] width 3 height 6
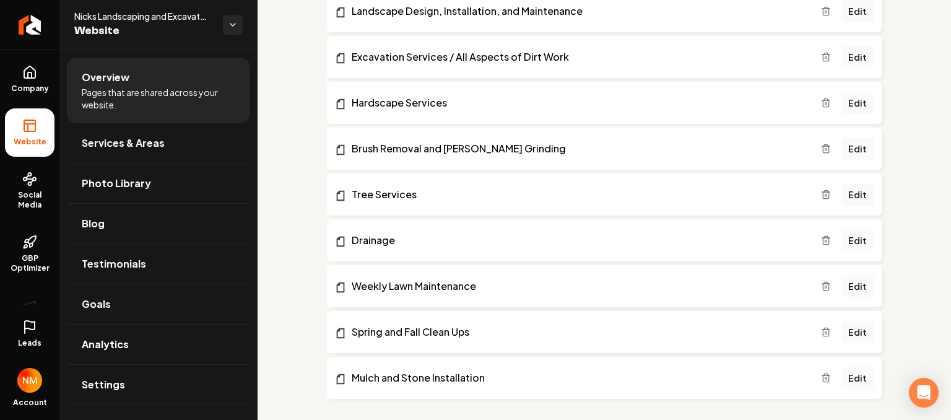
scroll to position [334, 0]
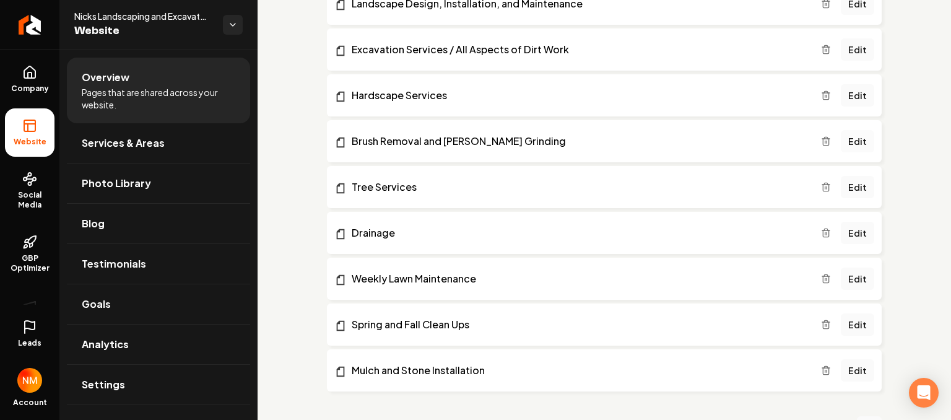
click at [850, 142] on link "Edit" at bounding box center [857, 141] width 33 height 22
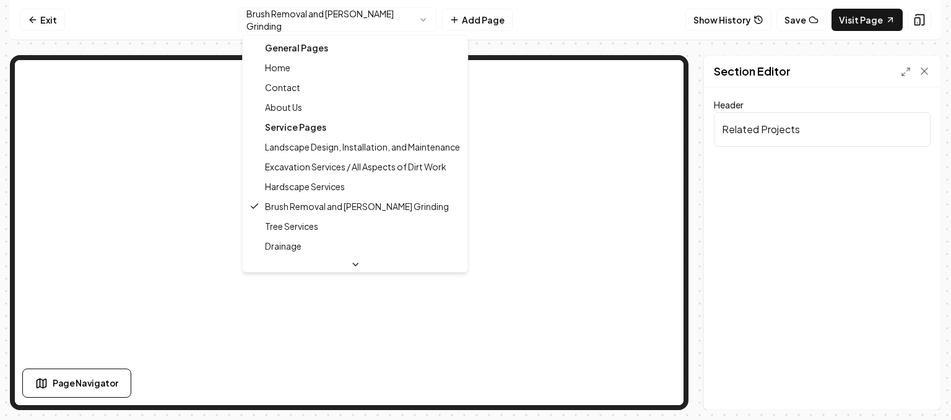
click at [416, 12] on html "Computer Required This feature is only available on a computer. Please switch t…" at bounding box center [475, 210] width 951 height 420
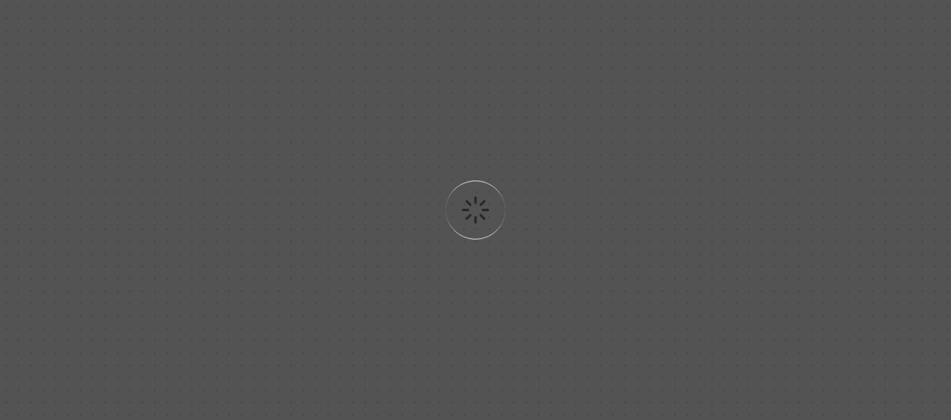
drag, startPoint x: 305, startPoint y: 225, endPoint x: 383, endPoint y: 81, distance: 163.2
click at [383, 81] on div "Loading..." at bounding box center [475, 210] width 951 height 420
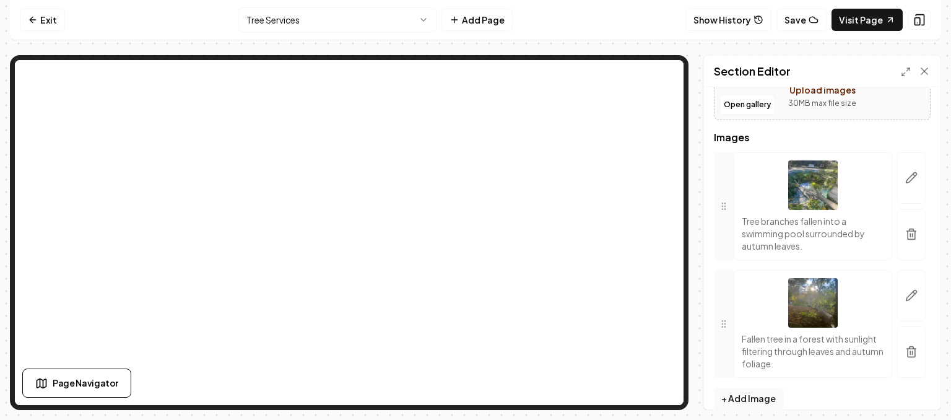
scroll to position [141, 0]
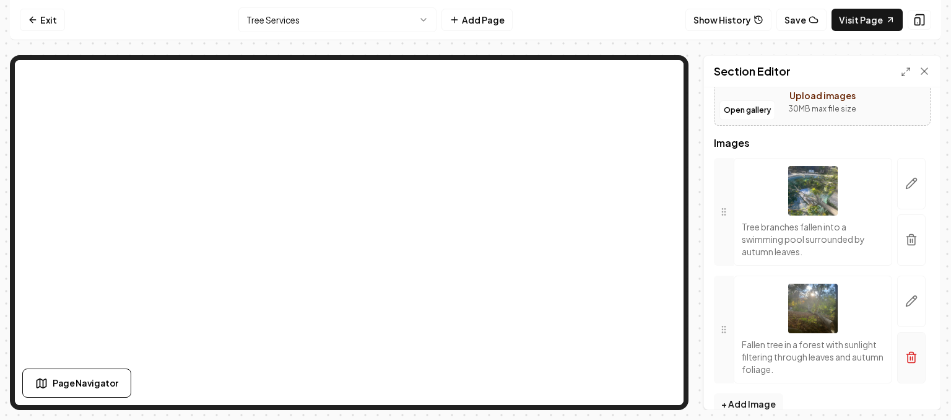
click at [913, 357] on line "button" at bounding box center [913, 358] width 0 height 3
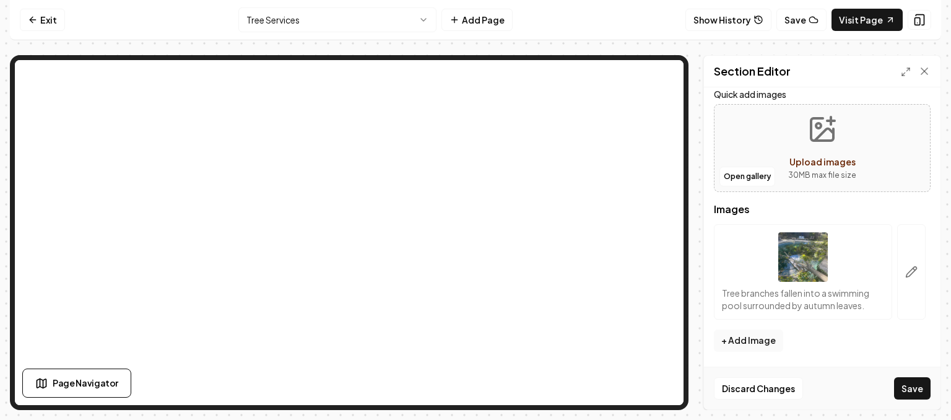
scroll to position [74, 0]
click at [798, 264] on img at bounding box center [803, 258] width 50 height 50
click at [904, 280] on button "button" at bounding box center [911, 272] width 28 height 95
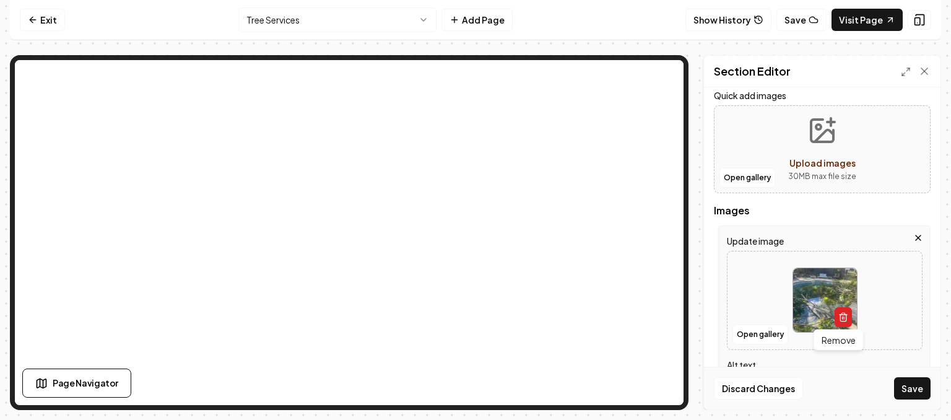
click at [838, 319] on icon "button" at bounding box center [843, 317] width 10 height 10
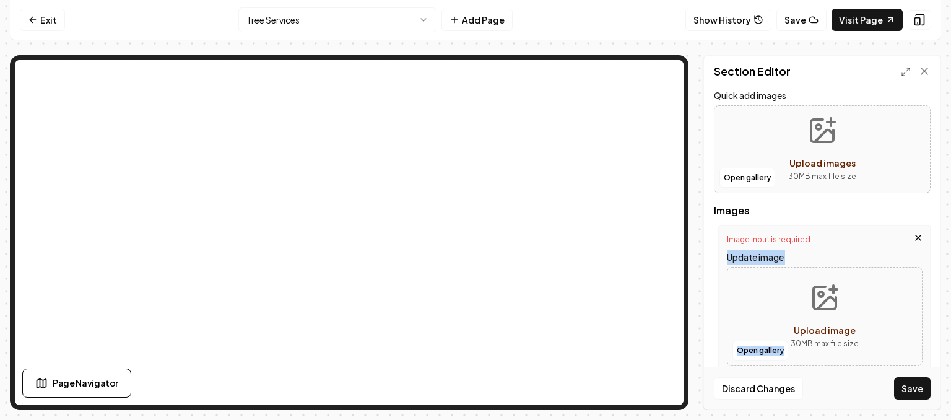
drag, startPoint x: 946, startPoint y: 231, endPoint x: 951, endPoint y: 266, distance: 34.9
click at [941, 266] on div "Computer Required This feature is only available on a computer. Please switch t…" at bounding box center [475, 210] width 951 height 420
click at [902, 399] on div "Discard Changes Save" at bounding box center [822, 388] width 237 height 43
click at [905, 391] on button "Save" at bounding box center [912, 388] width 37 height 22
click at [899, 392] on button "Save" at bounding box center [912, 388] width 37 height 22
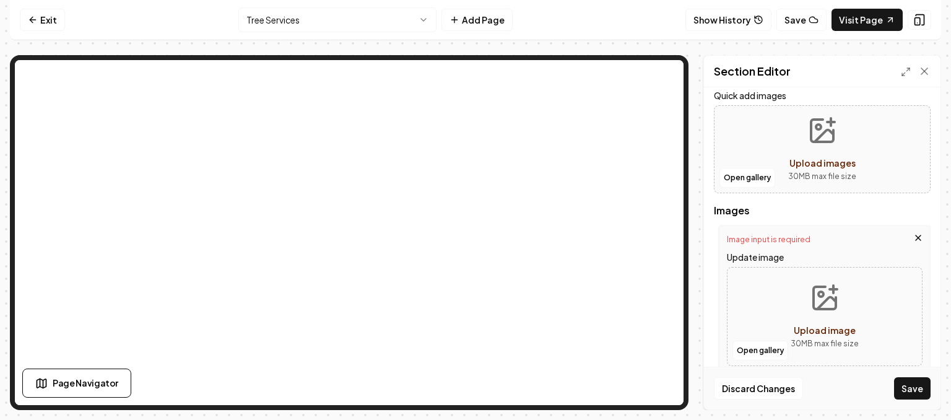
click at [913, 242] on icon "button" at bounding box center [918, 238] width 10 height 10
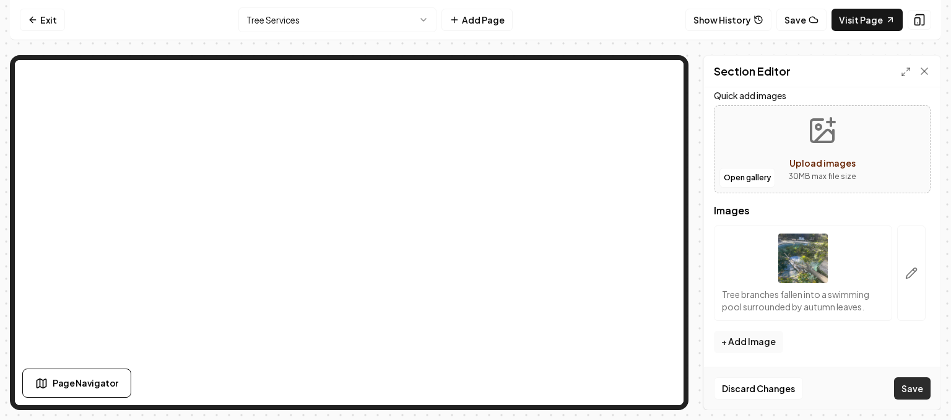
click at [902, 392] on button "Save" at bounding box center [912, 388] width 37 height 22
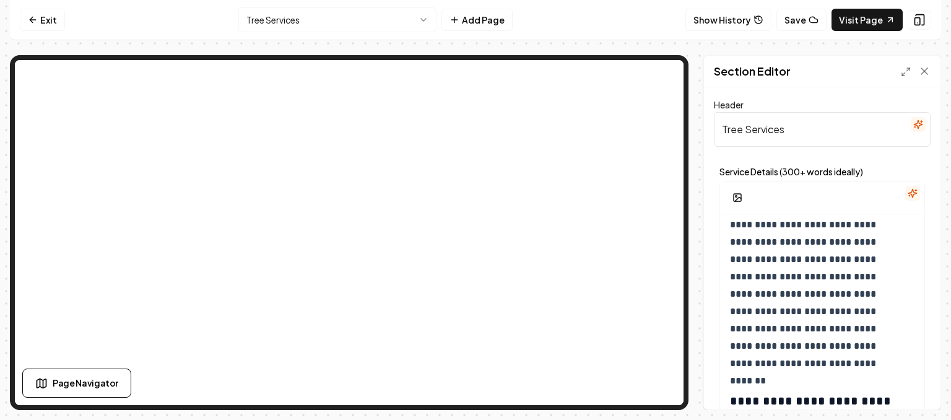
scroll to position [0, 0]
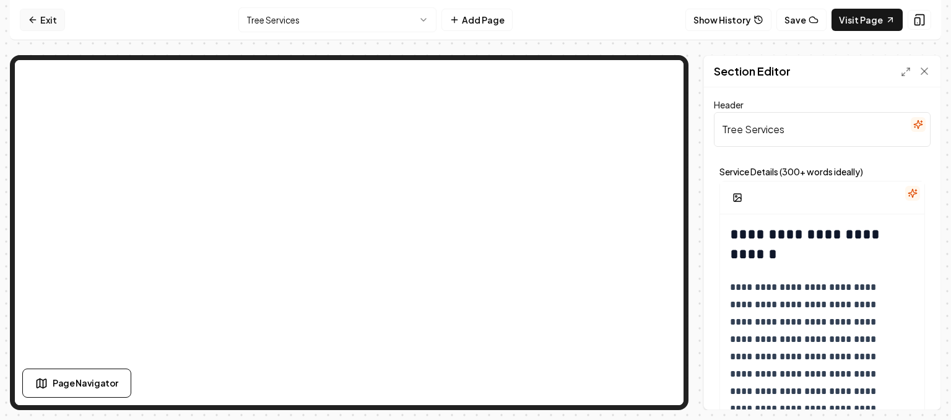
click at [52, 23] on link "Exit" at bounding box center [42, 20] width 45 height 22
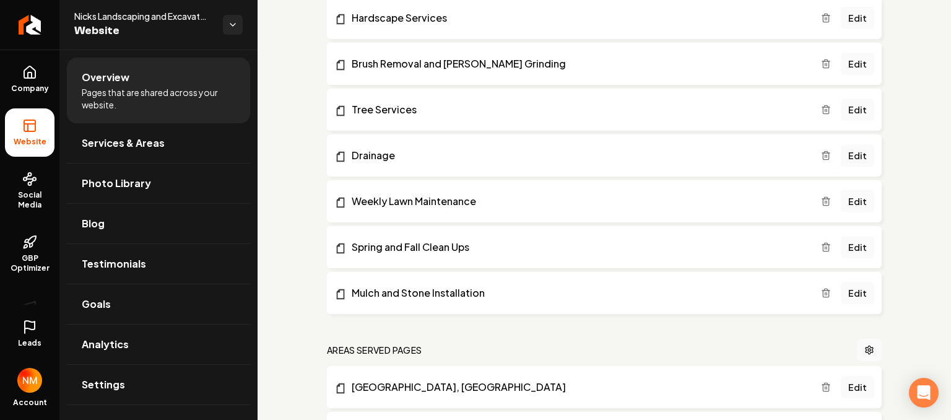
scroll to position [414, 0]
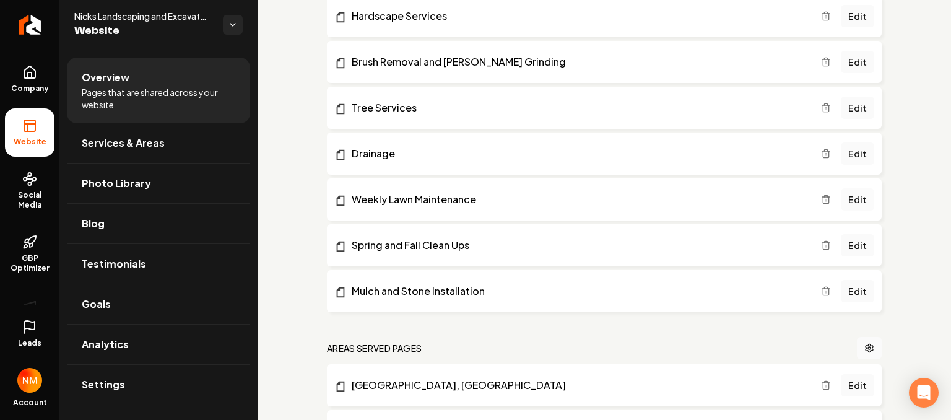
click at [848, 199] on link "Edit" at bounding box center [857, 199] width 33 height 22
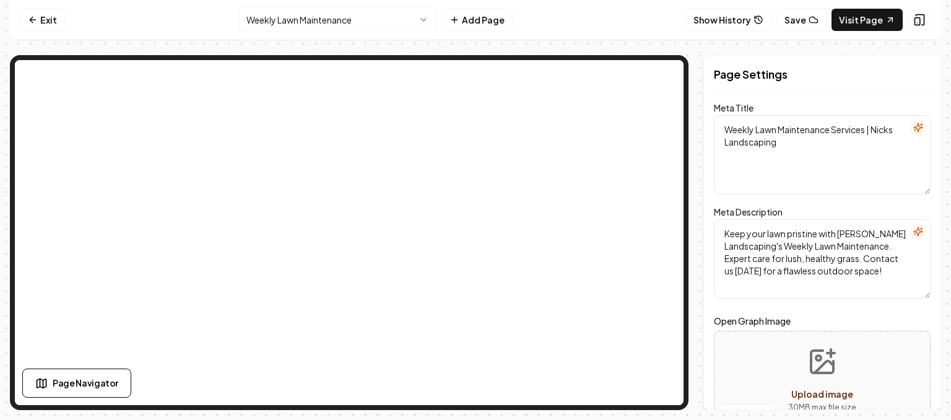
drag, startPoint x: 951, startPoint y: 141, endPoint x: 951, endPoint y: 176, distance: 35.9
click at [941, 176] on div "Computer Required This feature is only available on a computer. Please switch t…" at bounding box center [475, 210] width 951 height 420
drag, startPoint x: 951, startPoint y: 155, endPoint x: 951, endPoint y: 194, distance: 39.0
click at [941, 194] on div "Computer Required This feature is only available on a computer. Please switch t…" at bounding box center [475, 210] width 951 height 420
click at [826, 382] on button "Upload image 30 MB max file size" at bounding box center [822, 380] width 88 height 87
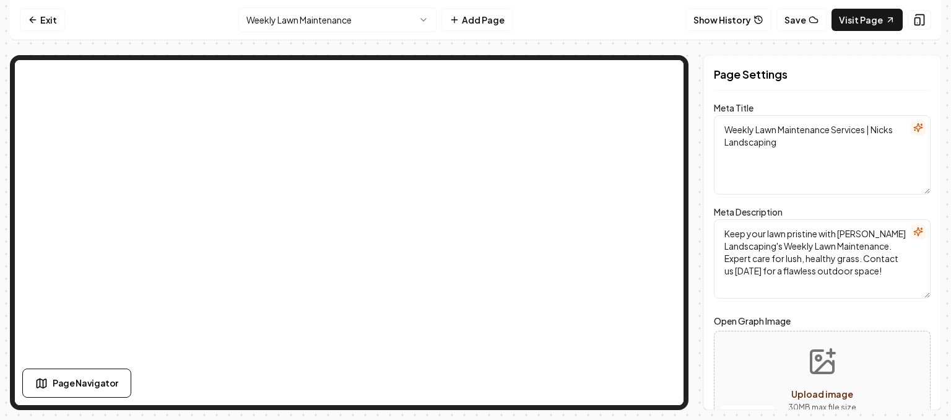
drag, startPoint x: 951, startPoint y: 130, endPoint x: 951, endPoint y: 164, distance: 34.1
click at [941, 164] on div "Computer Required This feature is only available on a computer. Please switch t…" at bounding box center [475, 210] width 951 height 420
click at [941, 172] on div "Computer Required This feature is only available on a computer. Please switch t…" at bounding box center [475, 210] width 951 height 420
drag, startPoint x: 943, startPoint y: 347, endPoint x: 930, endPoint y: 388, distance: 42.5
click at [930, 388] on div "Computer Required This feature is only available on a computer. Please switch t…" at bounding box center [475, 210] width 951 height 420
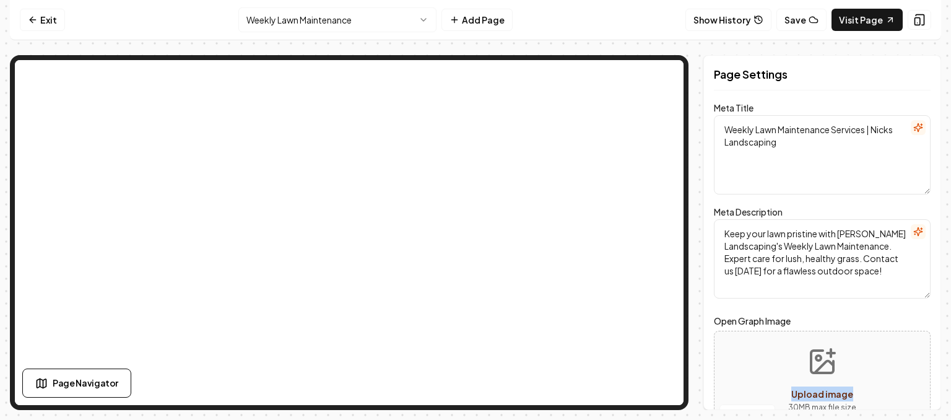
drag, startPoint x: 951, startPoint y: 333, endPoint x: 949, endPoint y: 404, distance: 71.2
click at [941, 404] on div "Computer Required This feature is only available on a computer. Please switch t…" at bounding box center [475, 210] width 951 height 420
click at [806, 368] on button "Upload image 30 MB max file size" at bounding box center [822, 380] width 88 height 87
click at [921, 19] on icon at bounding box center [919, 20] width 12 height 12
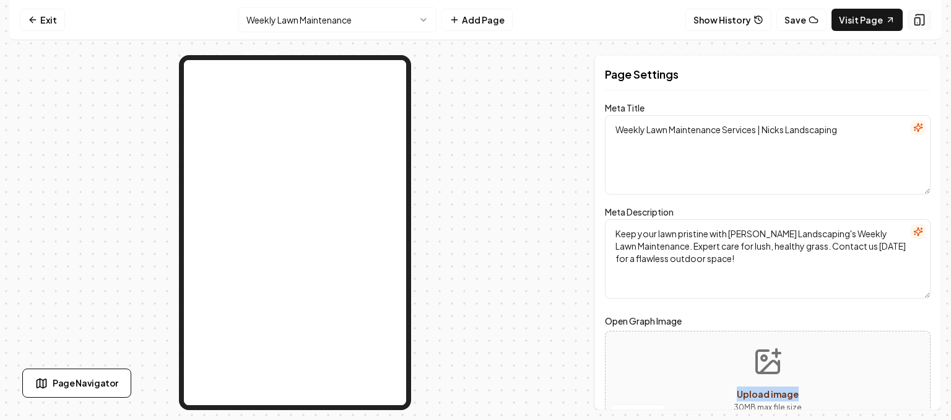
click at [919, 19] on icon at bounding box center [919, 20] width 12 height 12
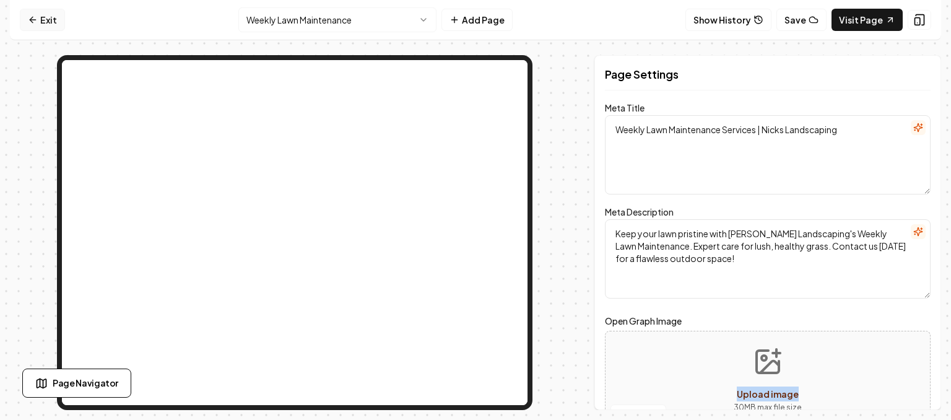
click at [54, 25] on link "Exit" at bounding box center [42, 20] width 45 height 22
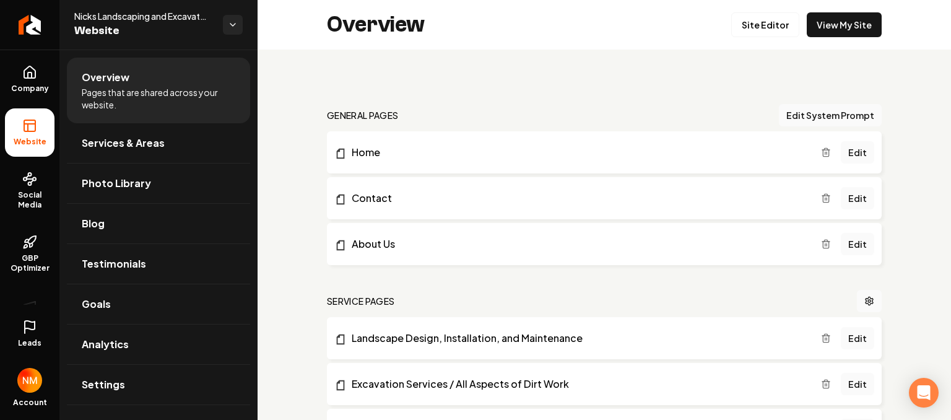
scroll to position [367, 0]
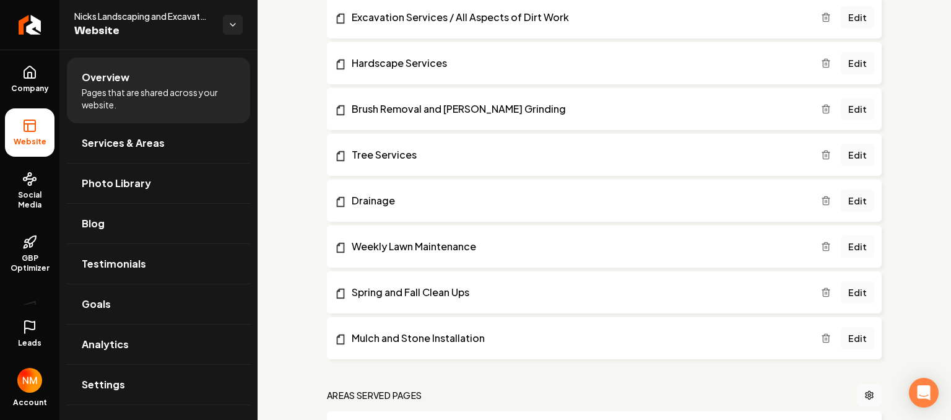
click at [841, 252] on link "Edit" at bounding box center [857, 246] width 33 height 22
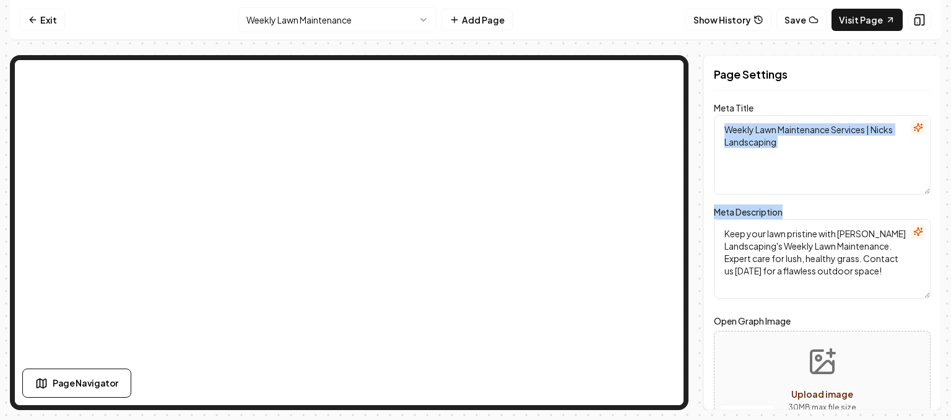
drag, startPoint x: 951, startPoint y: 172, endPoint x: 951, endPoint y: 209, distance: 37.2
click at [941, 209] on div "Computer Required This feature is only available on a computer. Please switch t…" at bounding box center [475, 210] width 951 height 420
click at [859, 346] on button "Upload image 30 MB max file size" at bounding box center [822, 380] width 88 height 87
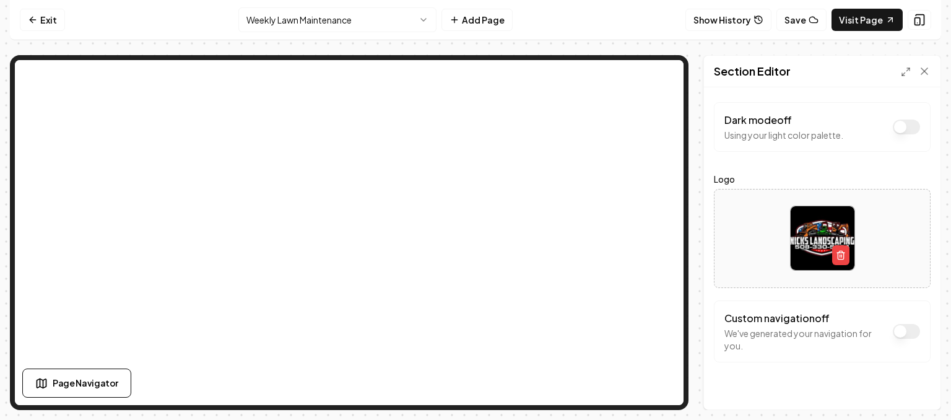
click at [917, 121] on button "Dark mode off" at bounding box center [906, 127] width 27 height 15
click at [910, 124] on button "Dark mode on" at bounding box center [906, 127] width 27 height 15
click at [910, 124] on button "Dark mode off" at bounding box center [906, 127] width 27 height 15
click at [910, 124] on button "Dark mode on" at bounding box center [906, 127] width 27 height 15
click at [32, 13] on link "Exit" at bounding box center [42, 20] width 45 height 22
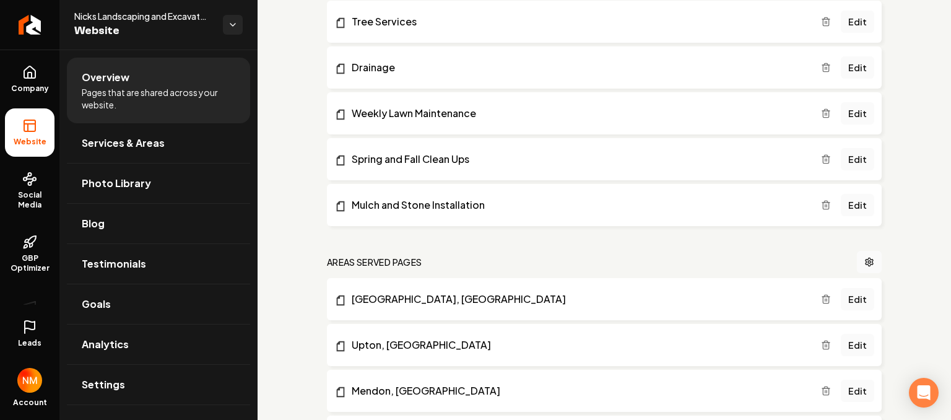
scroll to position [505, 0]
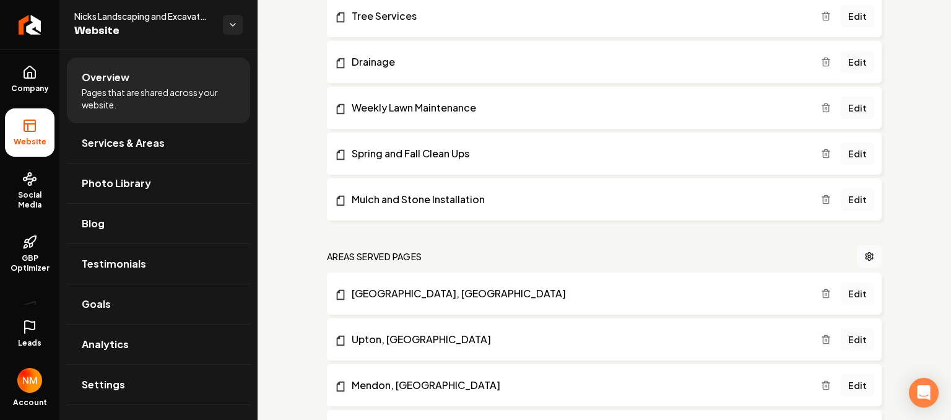
click at [847, 291] on link "Edit" at bounding box center [857, 293] width 33 height 22
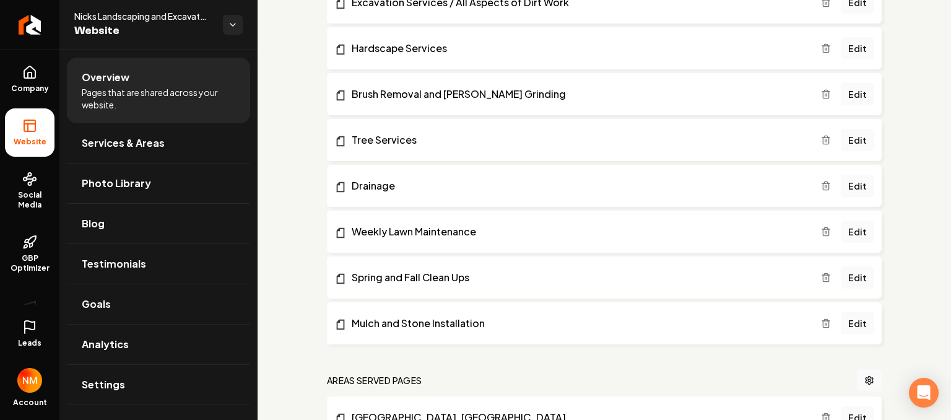
scroll to position [378, 0]
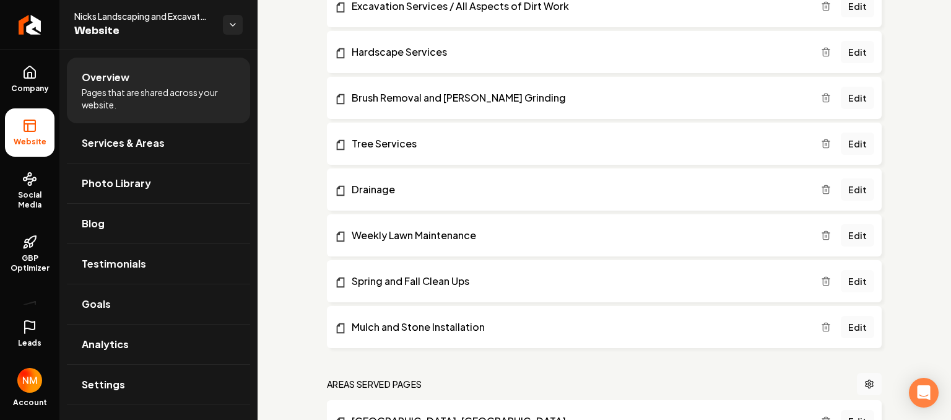
click at [856, 288] on link "Edit" at bounding box center [857, 281] width 33 height 22
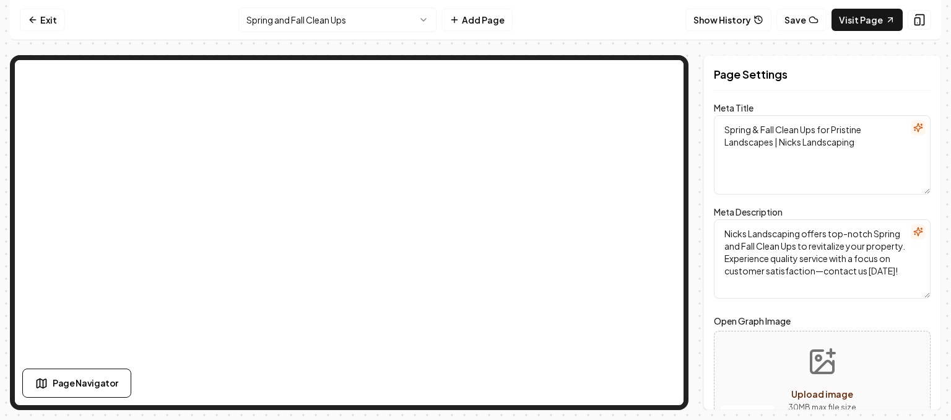
drag, startPoint x: 951, startPoint y: 161, endPoint x: 951, endPoint y: 191, distance: 30.3
click at [941, 191] on div "Computer Required This feature is only available on a computer. Please switch t…" at bounding box center [475, 210] width 951 height 420
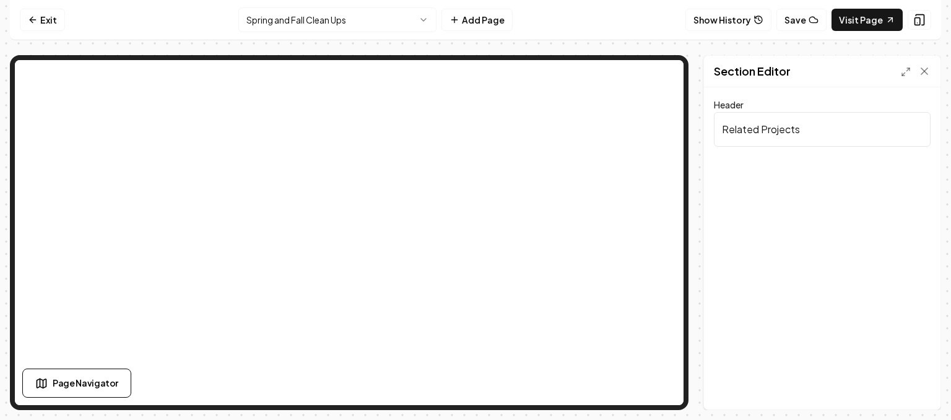
drag, startPoint x: 684, startPoint y: 171, endPoint x: 684, endPoint y: 157, distance: 13.6
click at [684, 157] on div at bounding box center [349, 232] width 679 height 355
click at [922, 72] on icon at bounding box center [924, 71] width 6 height 6
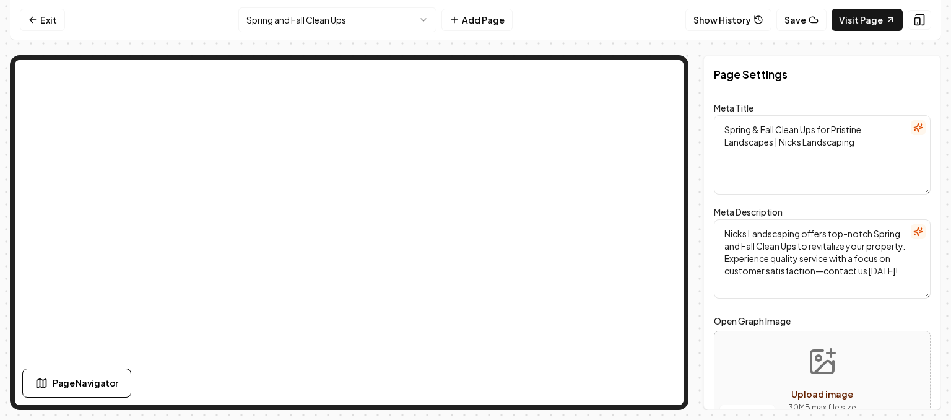
drag, startPoint x: 951, startPoint y: 147, endPoint x: 951, endPoint y: 161, distance: 14.2
click at [941, 161] on div "Computer Required This feature is only available on a computer. Please switch t…" at bounding box center [475, 210] width 951 height 420
click at [843, 344] on button "Upload image 30 MB max file size" at bounding box center [822, 380] width 88 height 87
